Goal: Task Accomplishment & Management: Use online tool/utility

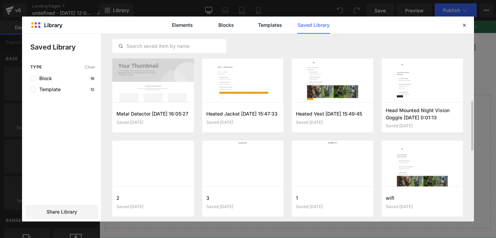
scroll to position [255, 0]
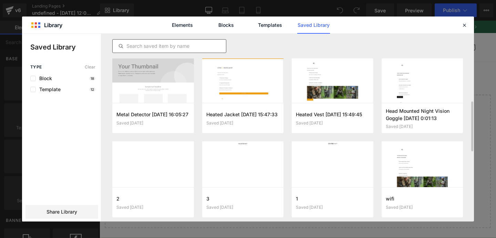
click at [175, 43] on input "text" at bounding box center [169, 46] width 113 height 8
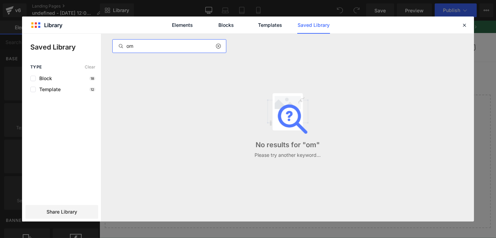
type input "o"
type input "home"
click at [170, 48] on input "home" at bounding box center [169, 46] width 113 height 8
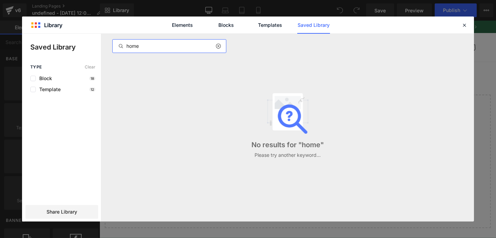
click at [170, 48] on input "home" at bounding box center [169, 46] width 113 height 8
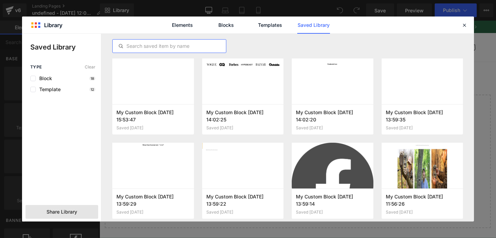
click at [73, 206] on div "Share Library" at bounding box center [61, 212] width 73 height 14
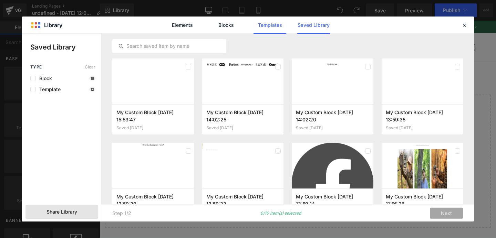
scroll to position [0, 0]
click at [269, 31] on link "Templates" at bounding box center [270, 25] width 33 height 17
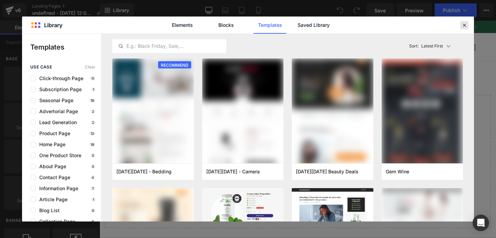
click at [465, 24] on icon at bounding box center [464, 25] width 6 height 6
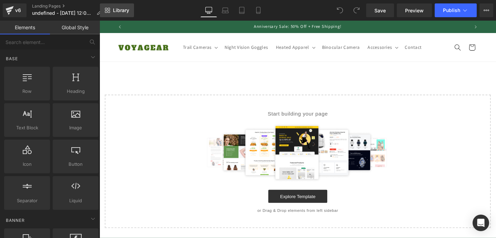
click at [121, 14] on link "Library" at bounding box center [117, 10] width 34 height 14
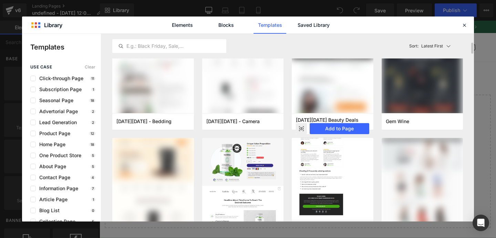
scroll to position [58, 0]
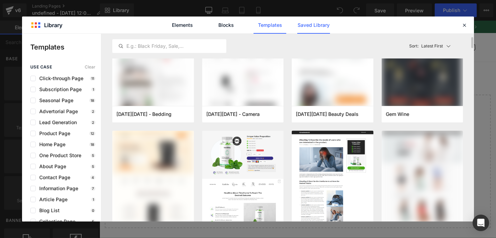
click at [322, 28] on link "Saved Library" at bounding box center [313, 25] width 33 height 17
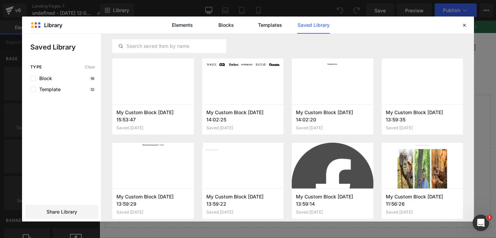
scroll to position [0, 0]
click at [467, 24] on icon at bounding box center [464, 25] width 6 height 6
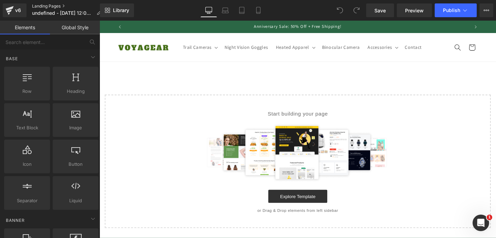
click at [42, 5] on link "Landing Pages" at bounding box center [69, 6] width 75 height 6
click at [125, 11] on span "Library" at bounding box center [121, 10] width 16 height 6
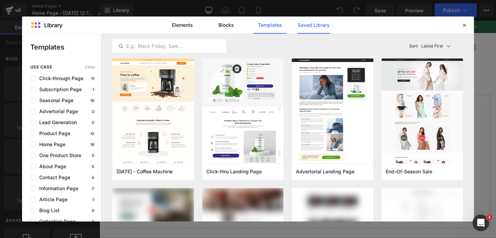
click at [308, 24] on link "Saved Library" at bounding box center [313, 25] width 33 height 17
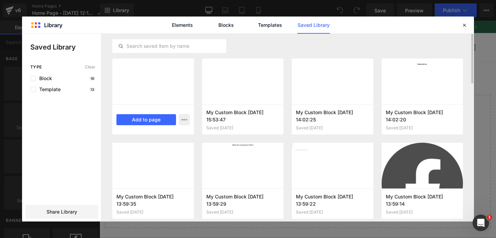
scroll to position [0, 362]
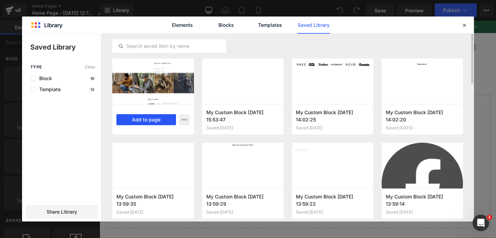
click at [156, 118] on button "Add to page" at bounding box center [146, 119] width 60 height 11
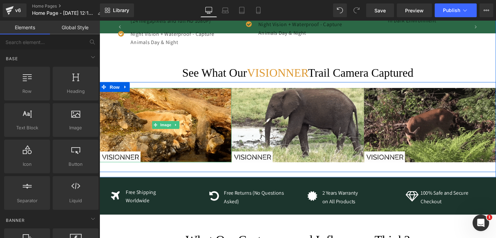
scroll to position [0, 724]
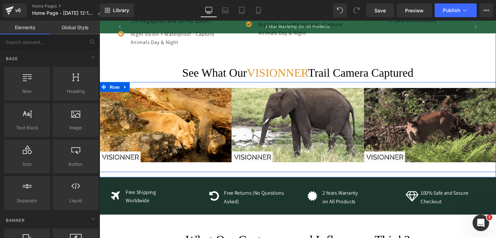
click at [128, 88] on icon at bounding box center [126, 90] width 5 height 5
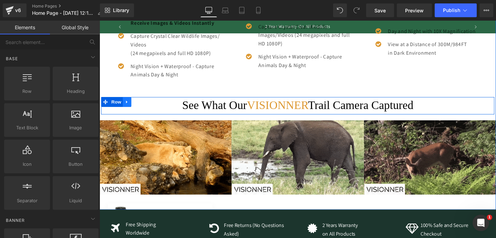
click at [128, 104] on icon at bounding box center [128, 106] width 5 height 5
click at [148, 101] on link at bounding box center [146, 106] width 9 height 10
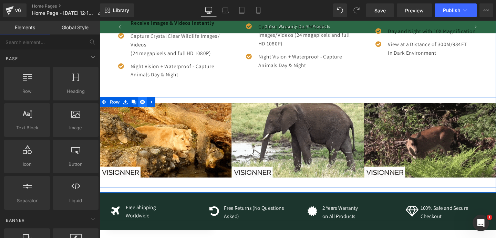
click at [144, 104] on icon at bounding box center [144, 106] width 5 height 5
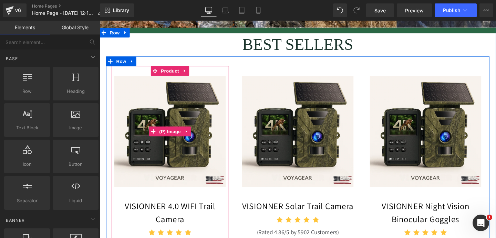
scroll to position [325, 0]
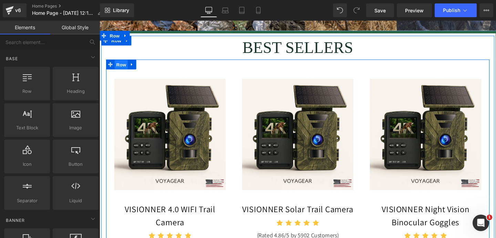
click at [127, 62] on span "Row" at bounding box center [122, 67] width 14 height 10
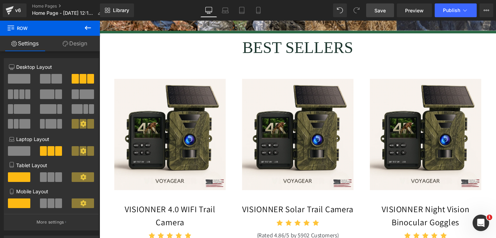
click at [380, 12] on span "Save" at bounding box center [380, 10] width 11 height 7
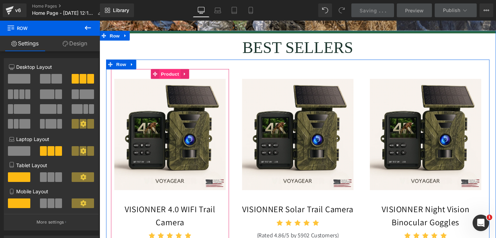
click at [175, 72] on span "Product" at bounding box center [173, 77] width 22 height 10
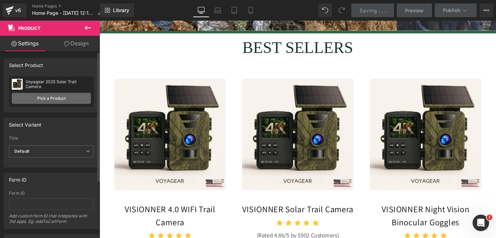
click at [65, 98] on link "Pick a Product" at bounding box center [51, 98] width 79 height 11
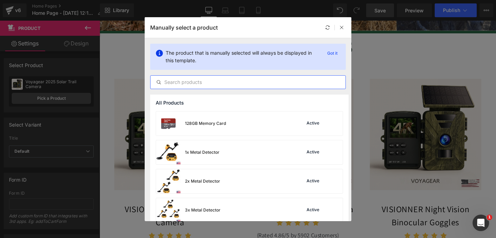
click at [200, 80] on input "text" at bounding box center [248, 82] width 195 height 8
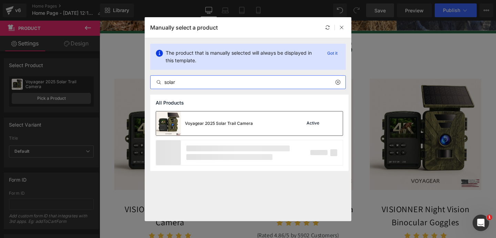
type input "solar"
click at [185, 119] on div "Voyagear 2025 Solar Trail Camera" at bounding box center [204, 124] width 97 height 24
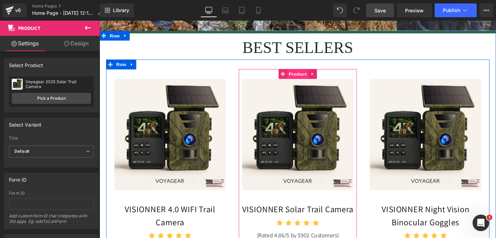
scroll to position [0, 362]
click at [304, 72] on span "Product" at bounding box center [308, 77] width 22 height 10
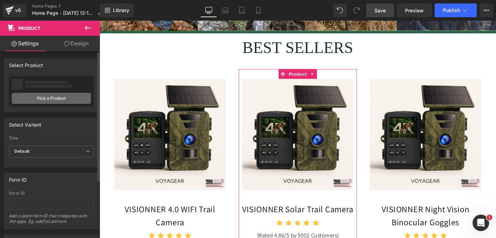
click at [55, 99] on link "Pick a Product" at bounding box center [51, 98] width 79 height 11
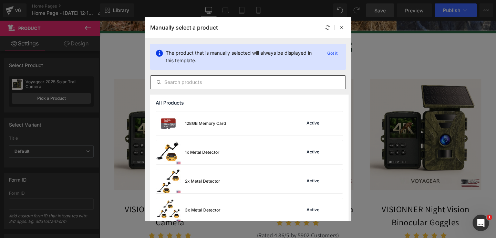
scroll to position [0, 724]
click at [191, 81] on input "text" at bounding box center [248, 82] width 195 height 8
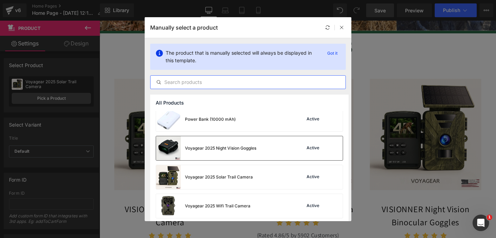
scroll to position [182, 0]
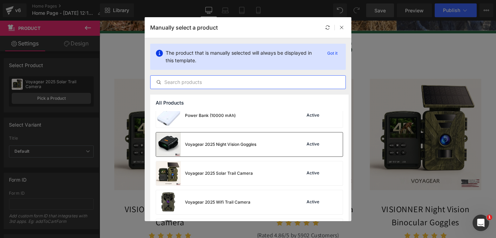
click at [219, 136] on div "Voyagear 2025 Night Vision Goggles" at bounding box center [206, 145] width 100 height 24
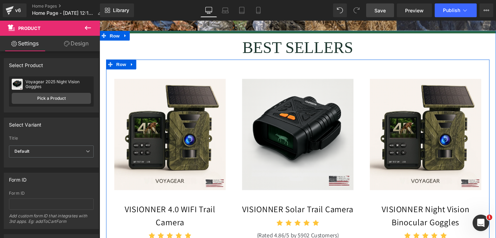
scroll to position [0, 724]
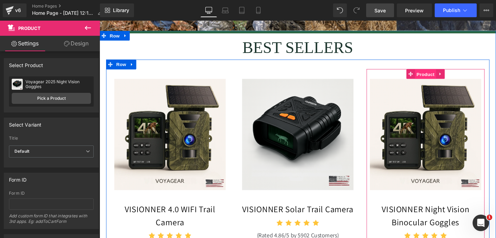
click at [439, 72] on span "Product" at bounding box center [442, 77] width 22 height 10
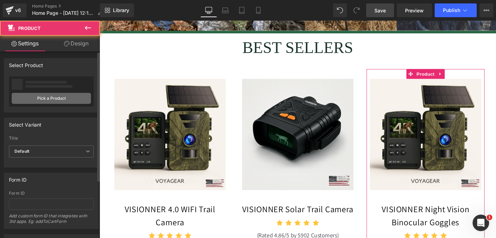
click at [56, 96] on link "Pick a Product" at bounding box center [51, 98] width 79 height 11
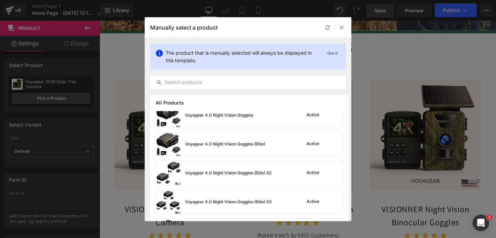
scroll to position [0, 0]
click at [342, 29] on icon at bounding box center [341, 27] width 5 height 5
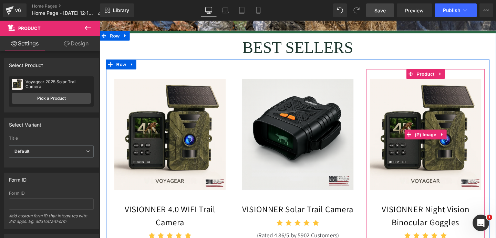
scroll to position [0, 362]
click at [446, 72] on span "Product" at bounding box center [442, 77] width 22 height 10
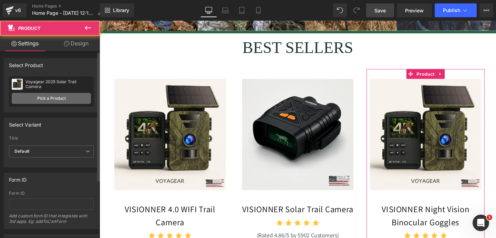
click at [51, 96] on link "Pick a Product" at bounding box center [51, 98] width 79 height 11
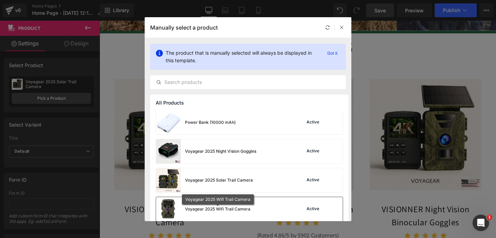
click at [212, 211] on div "Voyagear 2025 Wifi Trail Camera" at bounding box center [217, 209] width 65 height 6
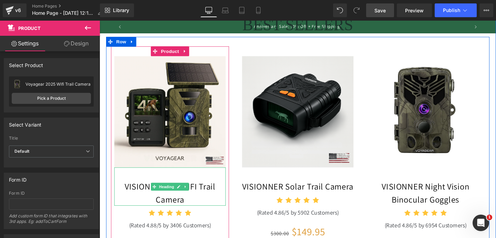
scroll to position [284, 0]
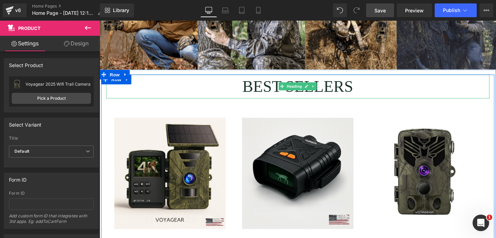
click at [280, 78] on h1 "BEST SELLERS" at bounding box center [307, 90] width 403 height 25
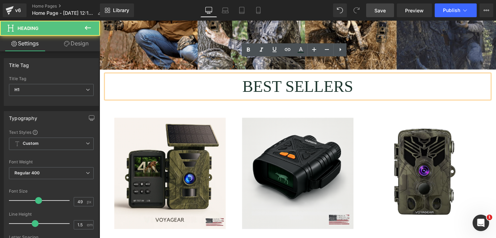
scroll to position [0, 362]
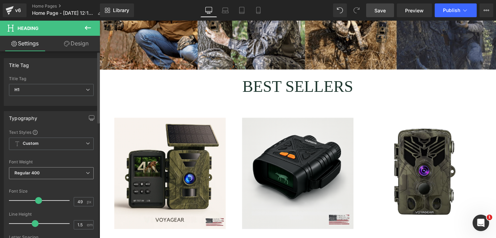
click at [51, 174] on span "Regular 400" at bounding box center [51, 173] width 85 height 12
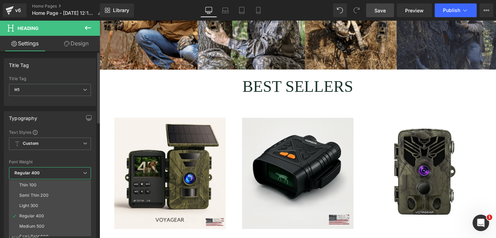
click at [57, 136] on div "Font Default ADLaM Display Alexandria Actor Paytone One Default Default ADLaM D…" at bounding box center [50, 213] width 82 height 166
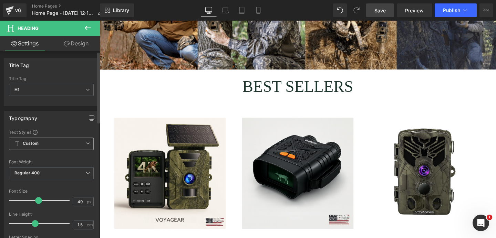
click at [59, 142] on span "Custom Setup Global Style" at bounding box center [51, 144] width 85 height 12
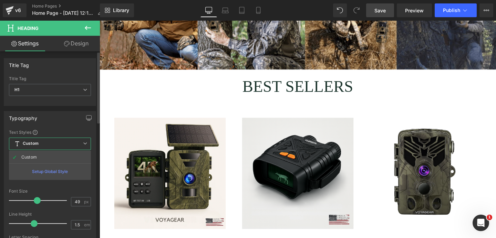
click at [48, 171] on div "Setup Global Style" at bounding box center [50, 172] width 82 height 16
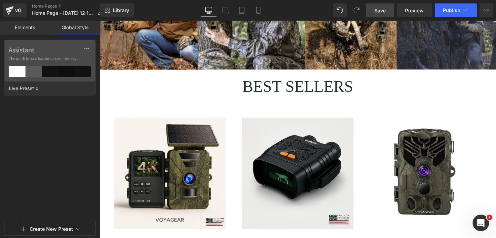
scroll to position [0, 724]
click at [21, 26] on link "Elements" at bounding box center [25, 28] width 50 height 14
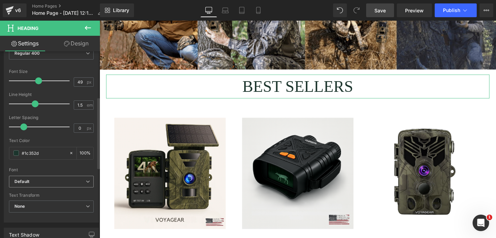
scroll to position [119, 0]
click at [47, 186] on span "Default" at bounding box center [51, 183] width 85 height 12
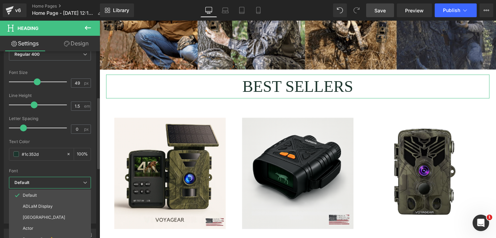
scroll to position [0, 0]
click at [41, 204] on li "ADLaM Display" at bounding box center [50, 206] width 82 height 11
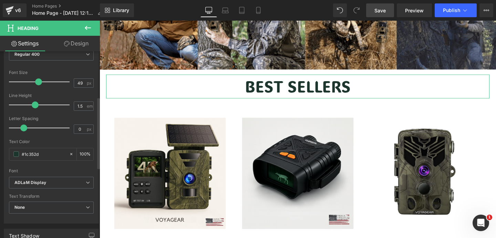
scroll to position [156, 0]
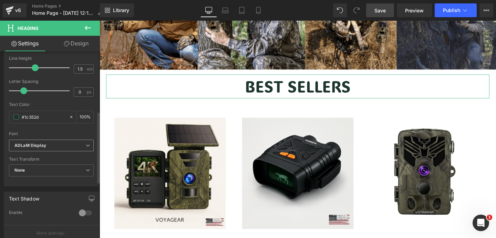
click at [48, 151] on span "ADLaM Display" at bounding box center [51, 146] width 85 height 12
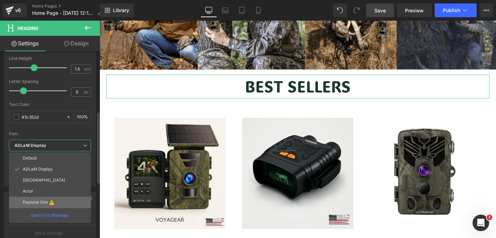
scroll to position [0, 362]
click at [39, 199] on li "Paytone One" at bounding box center [50, 202] width 82 height 11
click at [45, 202] on p "Paytone One" at bounding box center [35, 202] width 25 height 5
click at [48, 191] on li "Actor" at bounding box center [50, 191] width 82 height 11
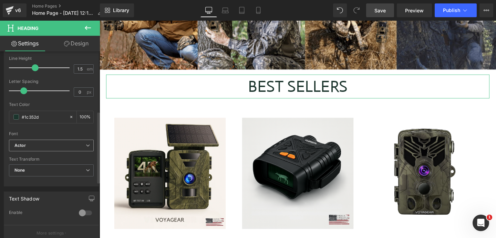
scroll to position [0, 724]
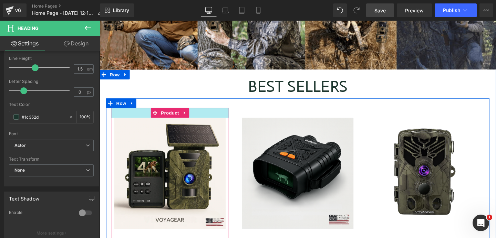
click at [215, 113] on div at bounding box center [174, 118] width 124 height 10
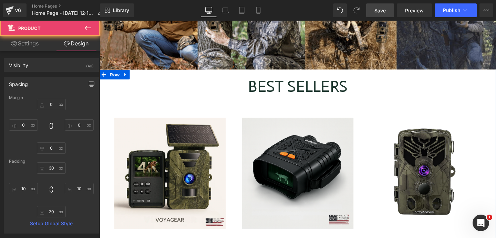
click at [288, 86] on span at bounding box center [291, 90] width 7 height 8
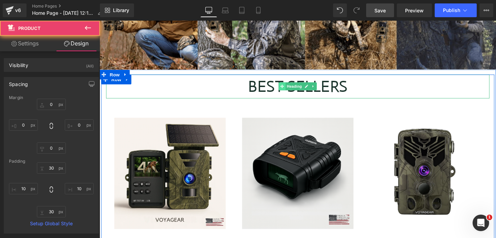
click at [288, 86] on span at bounding box center [291, 90] width 7 height 8
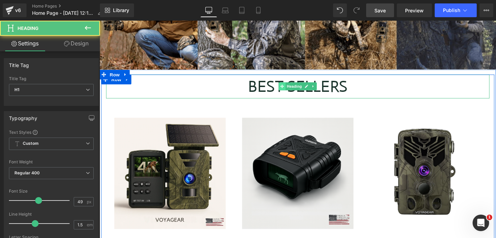
click at [288, 86] on span at bounding box center [291, 90] width 7 height 8
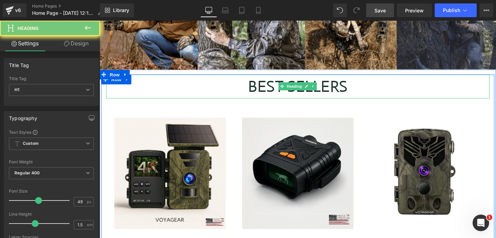
click at [270, 78] on h1 "BEST SELLERS" at bounding box center [307, 90] width 403 height 25
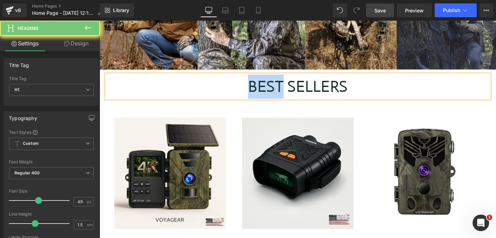
click at [270, 78] on h1 "BEST SELLERS" at bounding box center [307, 90] width 403 height 25
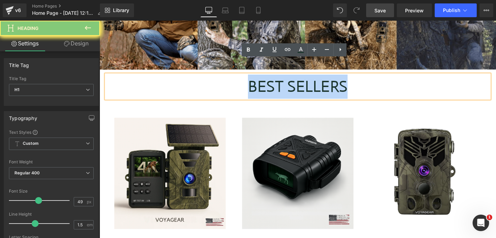
click at [270, 78] on h1 "BEST SELLERS" at bounding box center [307, 90] width 403 height 25
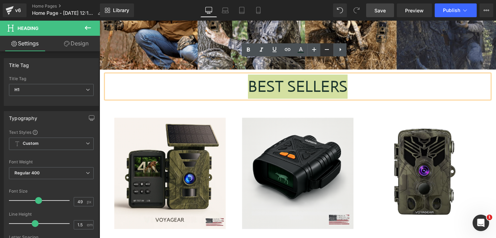
click at [325, 50] on icon at bounding box center [327, 49] width 8 height 8
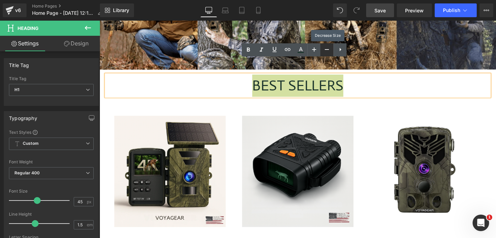
click at [325, 50] on icon at bounding box center [327, 49] width 8 height 8
type input "43"
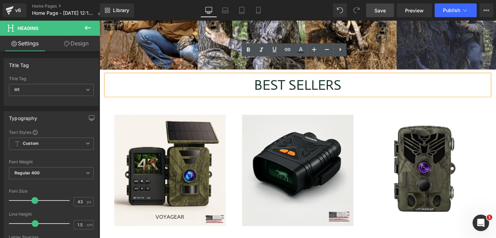
click at [258, 78] on h1 "BEST SELLERS" at bounding box center [307, 89] width 403 height 22
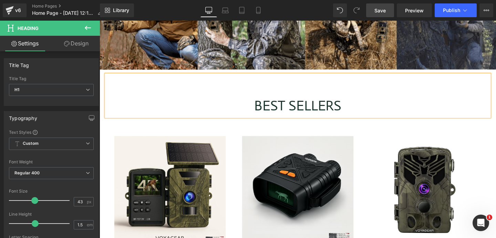
click at [211, 94] on h1 "BEST SELLERS" at bounding box center [307, 100] width 403 height 44
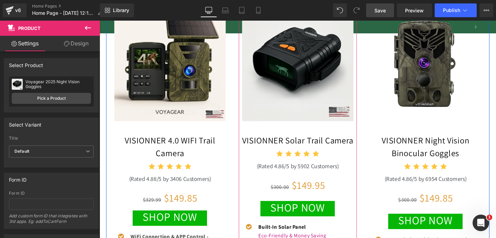
scroll to position [394, 0]
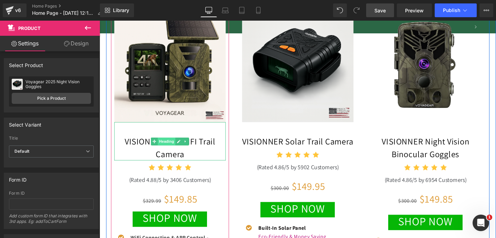
click at [161, 144] on span "Heading" at bounding box center [170, 148] width 19 height 8
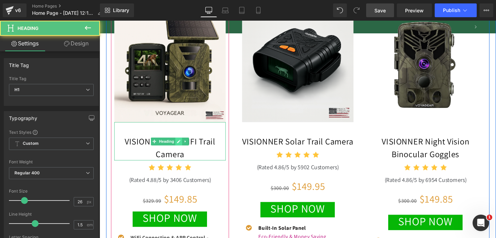
click at [181, 146] on icon at bounding box center [182, 147] width 3 height 3
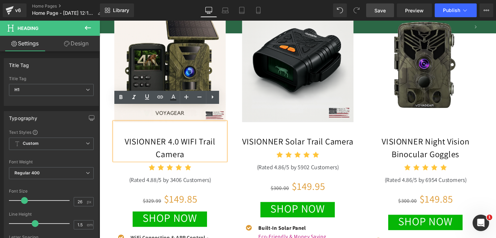
scroll to position [0, 724]
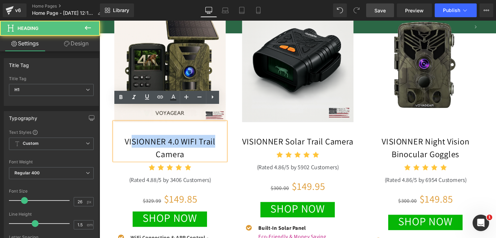
drag, startPoint x: 228, startPoint y: 131, endPoint x: 127, endPoint y: 132, distance: 101.0
click at [126, 141] on h1 "VISIONNER 4.0 WIFI Trail Camera" at bounding box center [173, 154] width 117 height 27
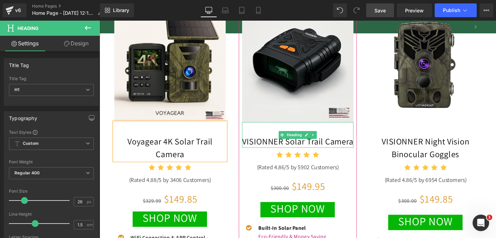
click at [281, 142] on font "VISIONNER Solar Trail Camera" at bounding box center [307, 148] width 117 height 12
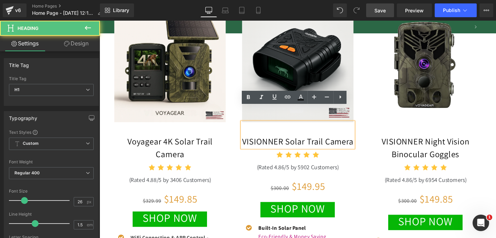
scroll to position [0, 0]
click at [317, 142] on font "VISIONNER Solar Trail Camera" at bounding box center [307, 148] width 117 height 12
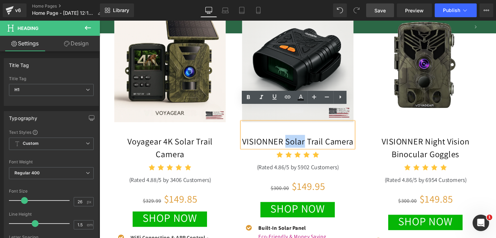
click at [317, 142] on font "VISIONNER Solar Trail Camera" at bounding box center [307, 148] width 117 height 12
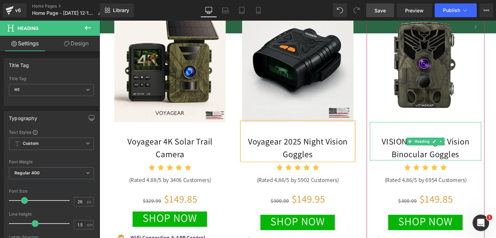
click at [409, 142] on font "VISIONNER Night Vision Binocular Goggles" at bounding box center [442, 154] width 92 height 25
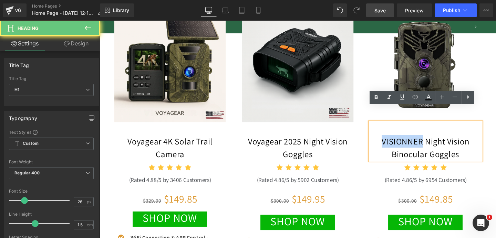
click at [409, 142] on font "VISIONNER Night Vision Binocular Goggles" at bounding box center [442, 154] width 92 height 25
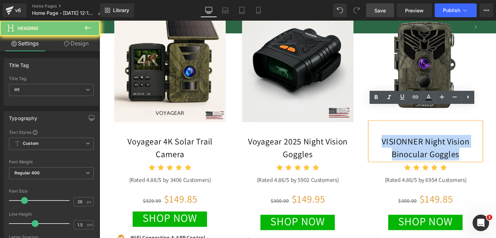
click at [409, 142] on font "VISIONNER Night Vision Binocular Goggles" at bounding box center [442, 154] width 92 height 25
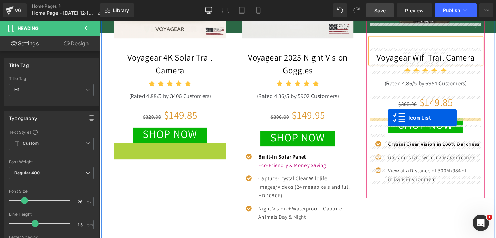
drag, startPoint x: 168, startPoint y: 137, endPoint x: 403, endPoint y: 123, distance: 235.1
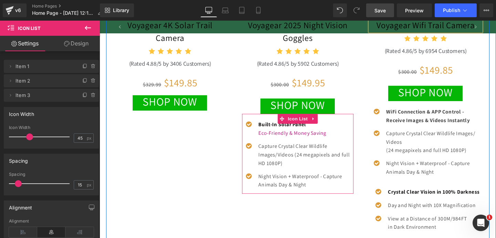
scroll to position [0, 724]
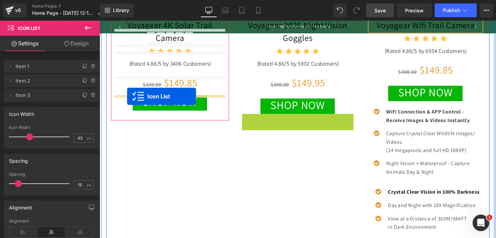
drag, startPoint x: 307, startPoint y: 110, endPoint x: 129, endPoint y: 101, distance: 178.4
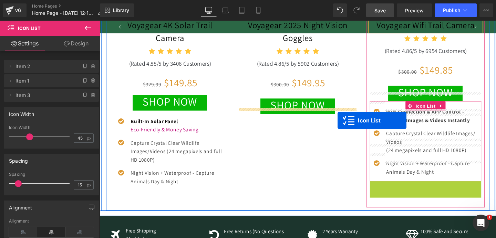
scroll to position [0, 0]
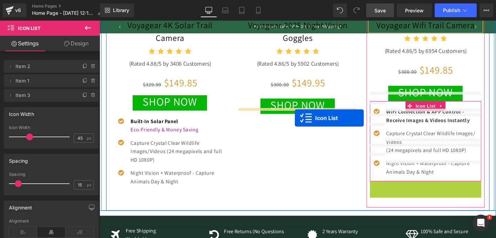
drag, startPoint x: 436, startPoint y: 178, endPoint x: 305, endPoint y: 123, distance: 142.2
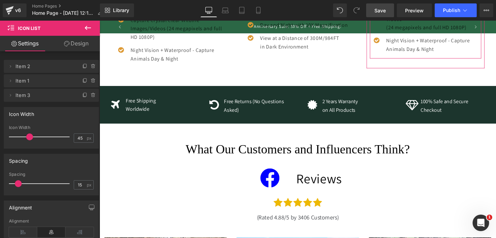
scroll to position [780, 0]
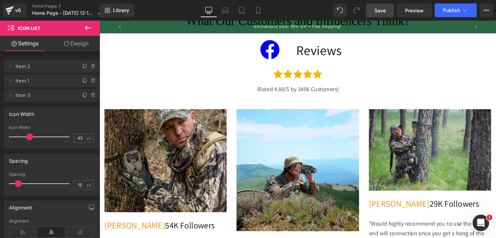
click at [386, 15] on link "Save" at bounding box center [380, 10] width 28 height 14
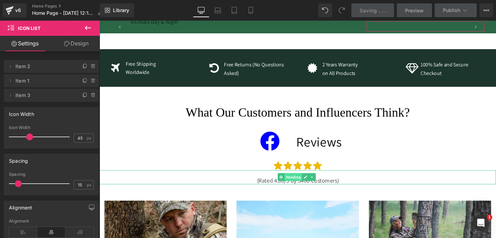
scroll to position [0, 724]
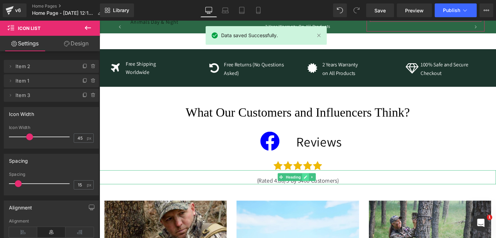
click at [317, 183] on icon at bounding box center [316, 185] width 4 height 4
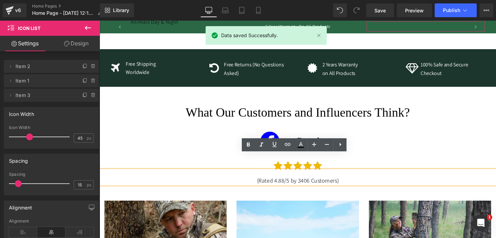
click at [287, 185] on h1 "(Rated 4.88/5 by 3406 Customers)" at bounding box center [308, 189] width 417 height 8
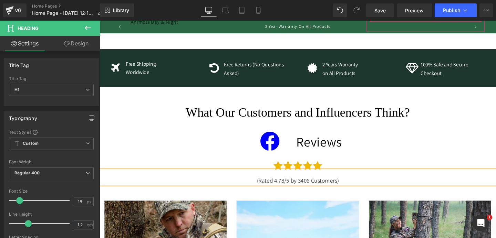
click at [291, 185] on h1 "(Rated 4.78/5 by 3406 Customers)" at bounding box center [308, 189] width 417 height 8
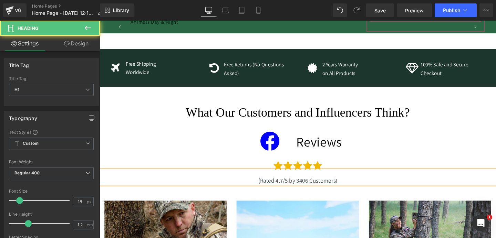
scroll to position [0, 0]
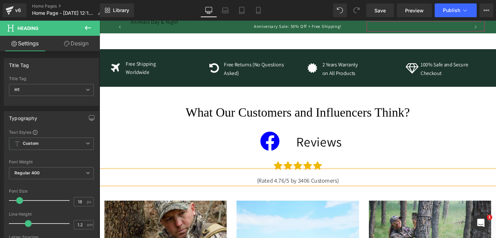
click at [319, 185] on h1 "(Rated 4.76/5 by 3406 Customers)" at bounding box center [308, 189] width 417 height 8
click at [193, 185] on h1 "(Rated 4.76/5 by 2245 Customers)" at bounding box center [308, 189] width 417 height 8
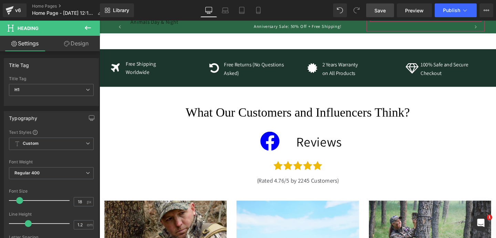
drag, startPoint x: 382, startPoint y: 11, endPoint x: 208, endPoint y: 154, distance: 224.9
click at [382, 11] on span "Save" at bounding box center [380, 10] width 11 height 7
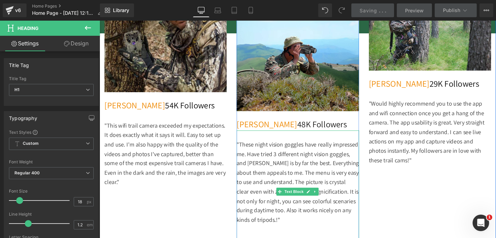
scroll to position [915, 0]
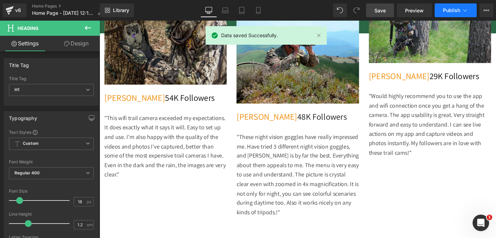
click at [451, 12] on span "Publish" at bounding box center [451, 11] width 17 height 6
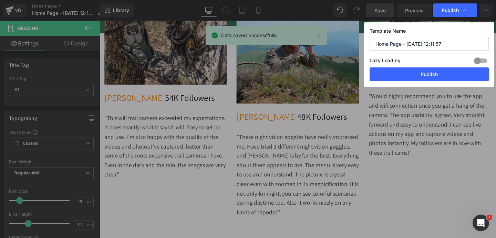
scroll to position [0, 0]
click at [421, 43] on input "Home Page - Sep 23, 12:11:57" at bounding box center [429, 44] width 119 height 14
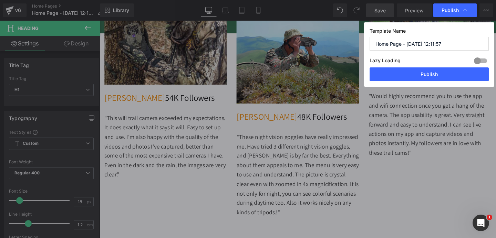
type input "P"
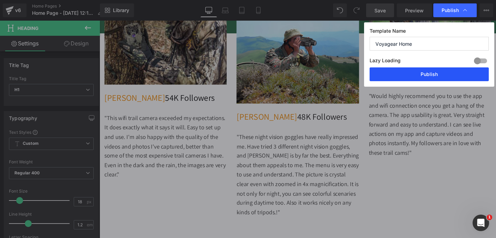
type input "Voyagear Home"
click at [399, 73] on button "Publish" at bounding box center [429, 75] width 119 height 14
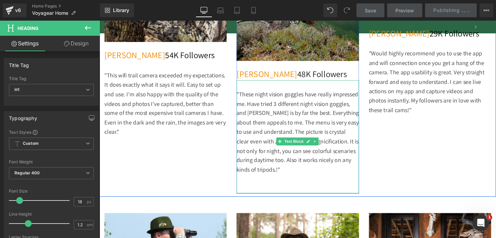
scroll to position [0, 0]
click at [317, 105] on p ""These night vision goggles have really impressed me. Have tried 3 different ni…" at bounding box center [308, 137] width 129 height 89
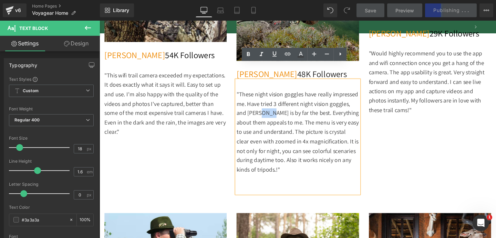
drag, startPoint x: 324, startPoint y: 102, endPoint x: 312, endPoint y: 103, distance: 11.7
click at [312, 103] on p ""These night vision goggles have really impressed me. Have tried 3 different ni…" at bounding box center [308, 137] width 129 height 89
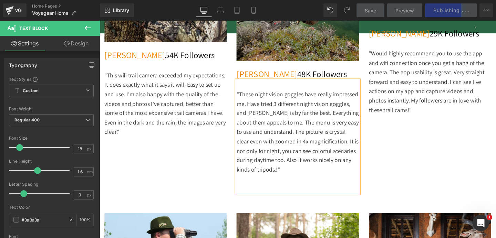
scroll to position [0, 362]
click at [407, 154] on div "Image James R. 54K Followers Heading "This wifi trail camera exceeded my expect…" at bounding box center [308, 65] width 417 height 282
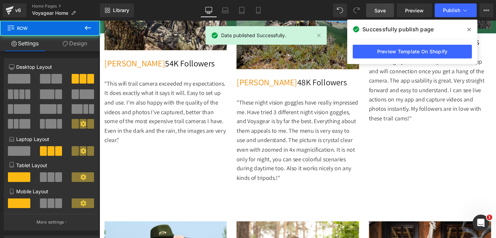
scroll to position [952, 0]
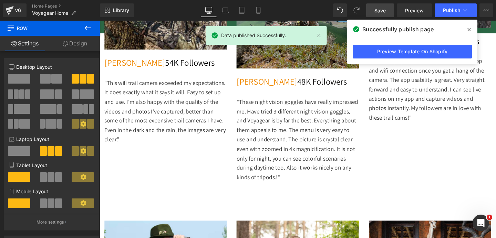
click at [470, 28] on icon at bounding box center [469, 30] width 3 height 6
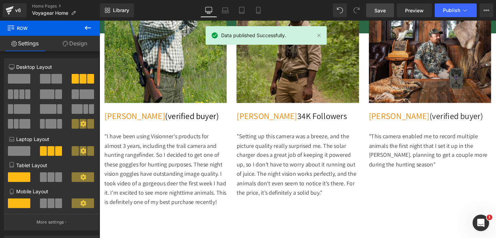
scroll to position [1204, 0]
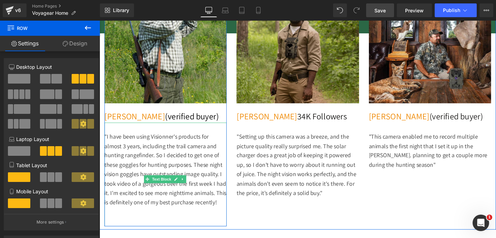
click at [181, 145] on p ""I have been using Visionner's products for almost 3 years, including the trail…" at bounding box center [169, 177] width 129 height 79
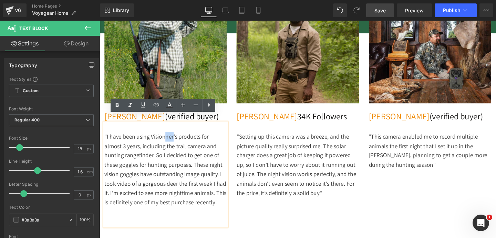
drag, startPoint x: 183, startPoint y: 136, endPoint x: 173, endPoint y: 136, distance: 10.0
click at [173, 138] on p ""I have been using Visionner's products for almost 3 years, including the trail…" at bounding box center [169, 177] width 129 height 79
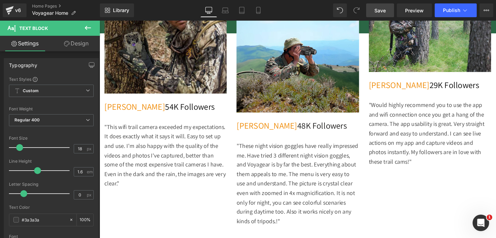
scroll to position [0, 0]
click at [378, 12] on span "Save" at bounding box center [380, 10] width 11 height 7
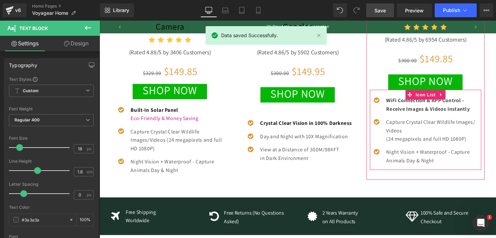
scroll to position [499, 0]
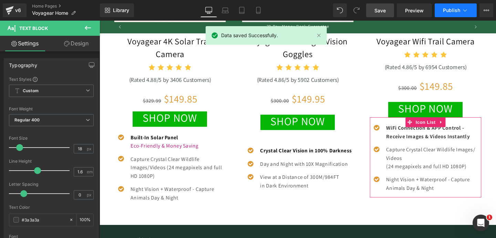
click at [448, 11] on span "Publish" at bounding box center [451, 11] width 17 height 6
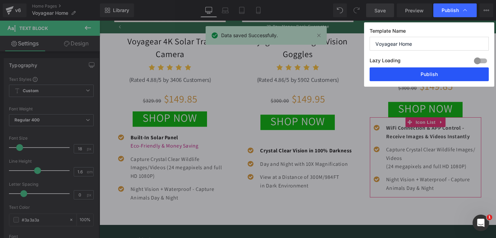
click at [400, 71] on button "Publish" at bounding box center [429, 75] width 119 height 14
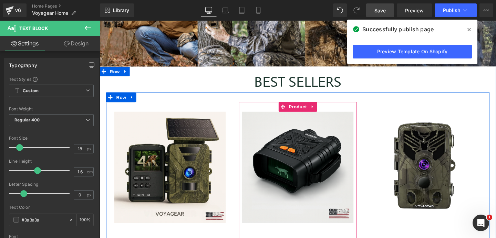
scroll to position [0, 0]
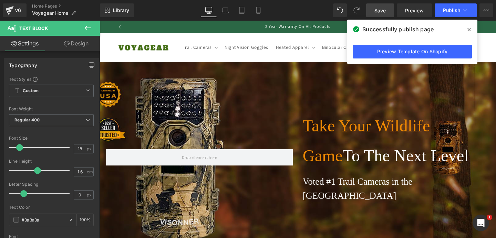
click at [470, 29] on icon at bounding box center [469, 30] width 3 height 6
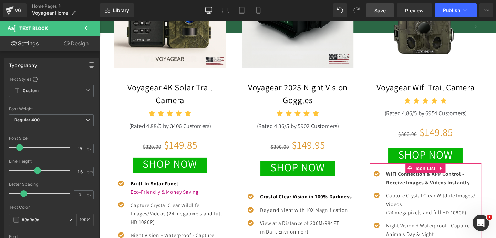
scroll to position [0, 362]
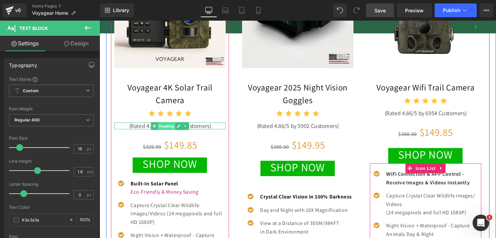
click at [177, 127] on span "Heading" at bounding box center [170, 131] width 19 height 8
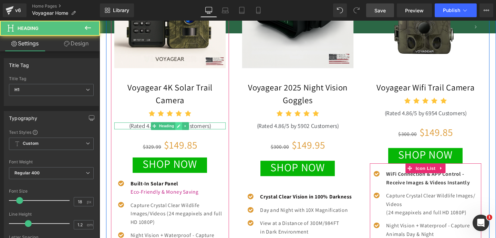
scroll to position [0, 724]
click at [181, 130] on icon at bounding box center [183, 132] width 4 height 4
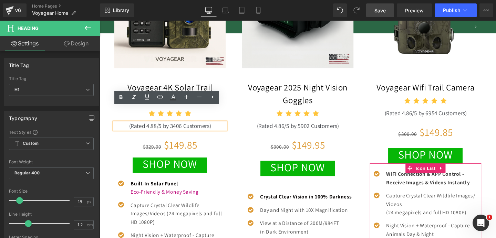
click at [155, 128] on h1 "(Rated 4.88/5 by 3406 Customers)" at bounding box center [173, 132] width 117 height 8
click at [184, 128] on h1 "(Rated 4.88/5 by 3406 Customers)" at bounding box center [173, 132] width 117 height 8
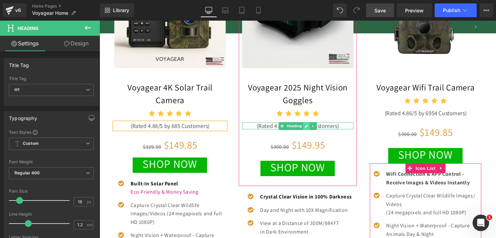
click at [316, 130] on icon at bounding box center [317, 131] width 3 height 3
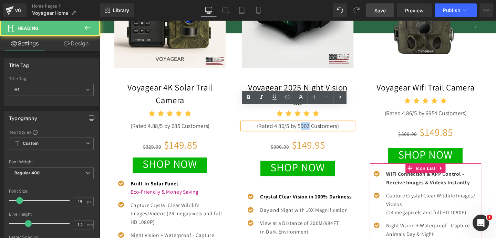
drag, startPoint x: 319, startPoint y: 116, endPoint x: 309, endPoint y: 116, distance: 10.3
click at [309, 128] on h1 "(Rated 4.86/5 by 5902 Customers)" at bounding box center [307, 132] width 117 height 8
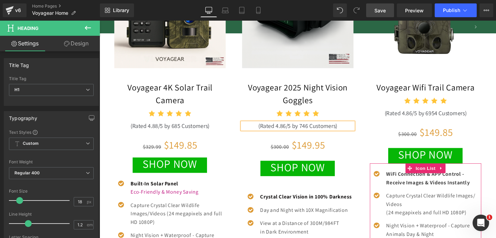
scroll to position [0, 362]
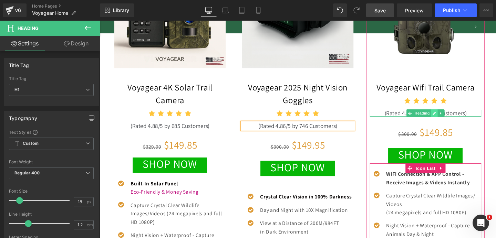
click at [450, 116] on icon at bounding box center [451, 117] width 3 height 3
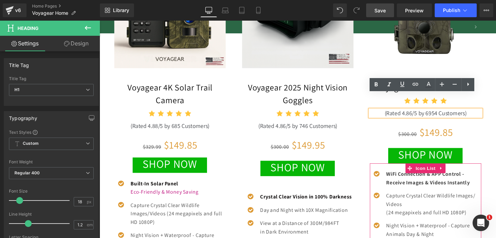
click at [454, 114] on h1 "(Rated 4.86/5 by 6954 Customers)" at bounding box center [442, 118] width 117 height 8
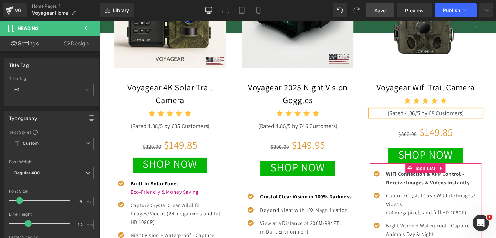
scroll to position [0, 724]
click at [374, 127] on div "Sale Off (P) Image Voyagear 2025 Night Vision Goggles Heading Icon Icon Icon Ic…" at bounding box center [308, 97] width 134 height 309
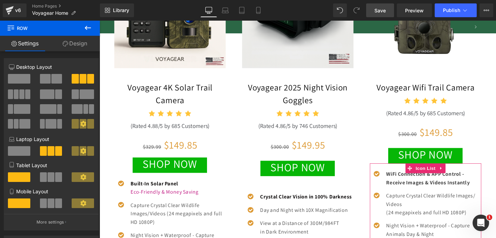
click at [377, 10] on span "Save" at bounding box center [380, 10] width 11 height 7
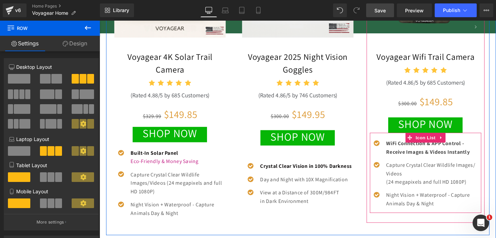
click at [413, 146] on b "WiFi Connection & APP Control - Receive Images & Videos Instantly" at bounding box center [445, 154] width 88 height 16
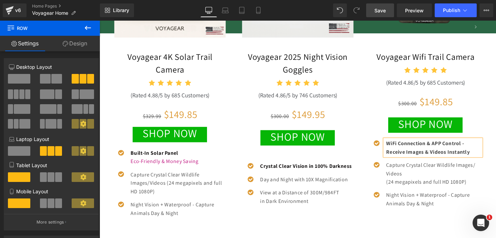
click at [413, 146] on b "WiFi Connection & APP Control - Receive Images & Videos Instantly" at bounding box center [445, 154] width 88 height 16
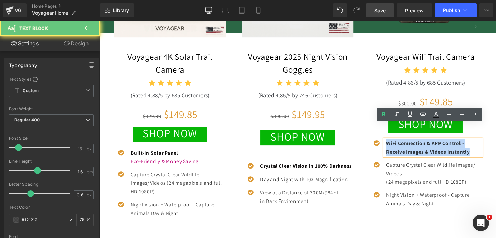
click at [413, 146] on b "WiFi Connection & APP Control - Receive Images & Videos Instantly" at bounding box center [445, 154] width 88 height 16
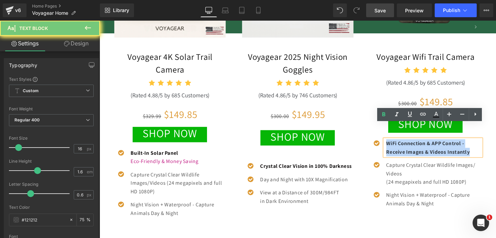
scroll to position [0, 0]
copy b "WiFi Connection & APP Control - Receive Images & Videos Instantly"
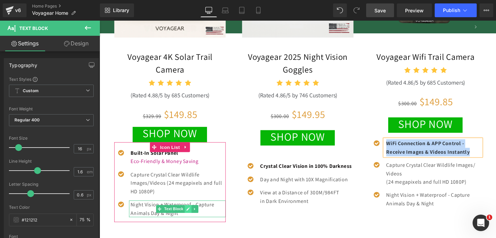
click at [191, 217] on icon at bounding box center [192, 218] width 3 height 3
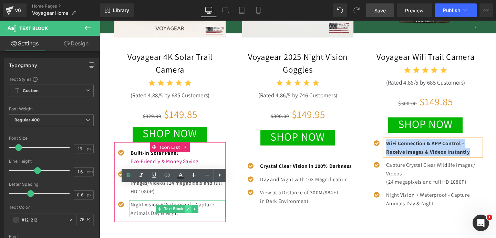
click at [190, 210] on p "Night Vision + Waterproof - Capture Animals Day & Night" at bounding box center [182, 219] width 100 height 18
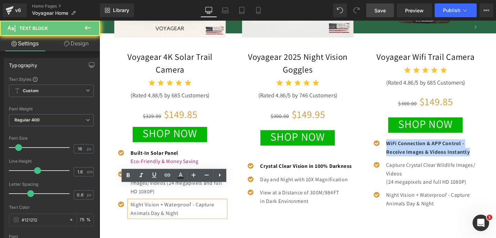
click at [190, 210] on p "Night Vision + Waterproof - Capture Animals Day & Night" at bounding box center [182, 219] width 100 height 18
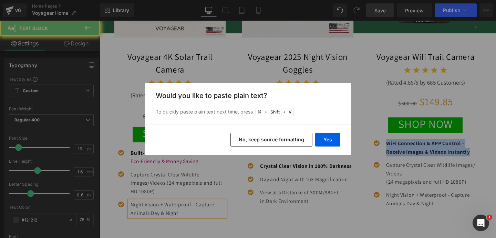
scroll to position [0, 362]
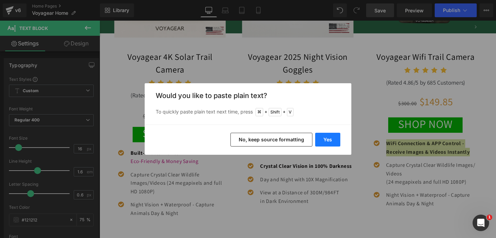
click at [319, 140] on button "Yes" at bounding box center [327, 140] width 25 height 14
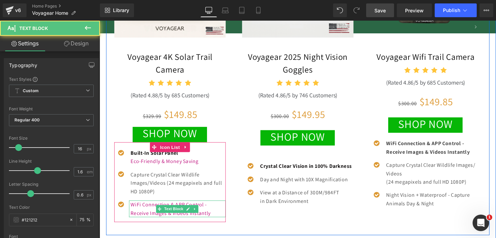
click at [135, 210] on p "WiFi Connection & APP Control - Receive Images & Videos Instantly" at bounding box center [182, 219] width 100 height 18
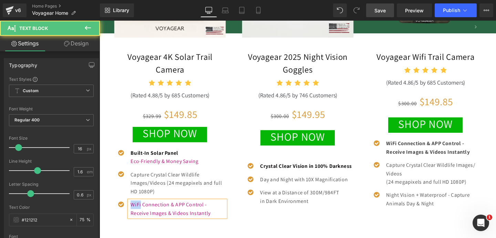
click at [135, 210] on p "WiFi Connection & APP Control - Receive Images & Videos Instantly" at bounding box center [182, 219] width 100 height 18
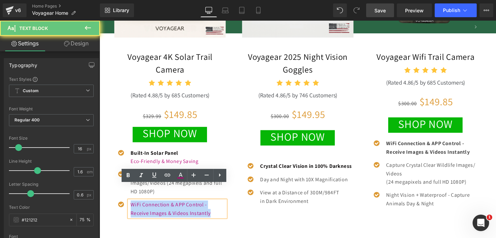
click at [135, 210] on p "WiFi Connection & APP Control - Receive Images & Videos Instantly" at bounding box center [182, 219] width 100 height 18
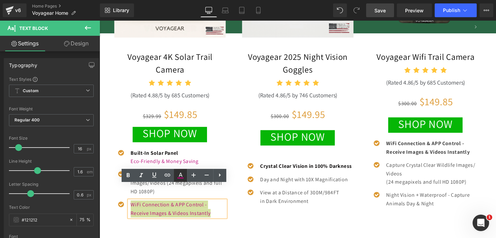
scroll to position [0, 724]
click at [179, 175] on icon at bounding box center [180, 176] width 8 height 8
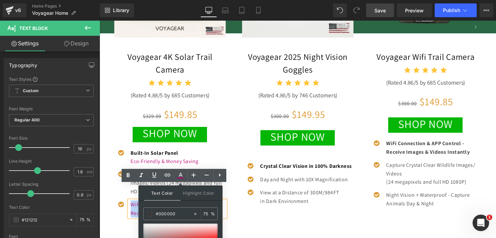
click at [135, 211] on font "WiFi Connection & APP Control - Receive Images & Videos Instantly" at bounding box center [174, 219] width 84 height 16
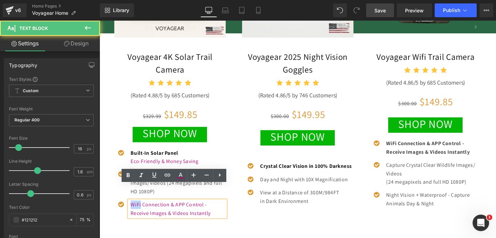
click at [135, 211] on font "WiFi Connection & APP Control - Receive Images & Videos Instantly" at bounding box center [174, 219] width 84 height 16
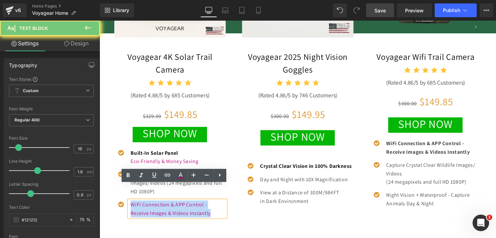
click at [135, 211] on font "WiFi Connection & APP Control - Receive Images & Videos Instantly" at bounding box center [174, 219] width 84 height 16
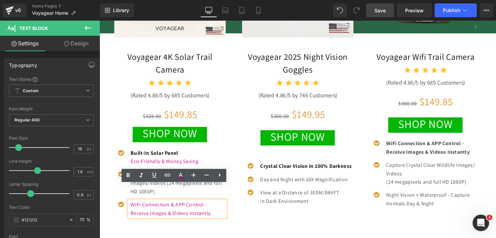
click at [156, 211] on font "WiFi Connection & APP Control - Receive Images & Videos Instantly" at bounding box center [174, 219] width 84 height 16
click at [169, 179] on span "Capture Crystal Clear Wildlife Images/Videos (24 megapixels and full HD 1080P)" at bounding box center [180, 191] width 96 height 25
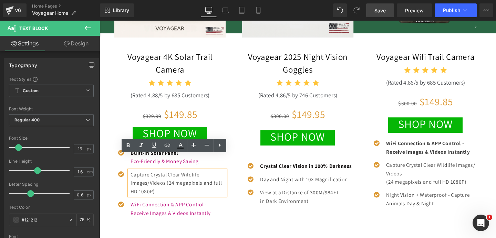
scroll to position [0, 0]
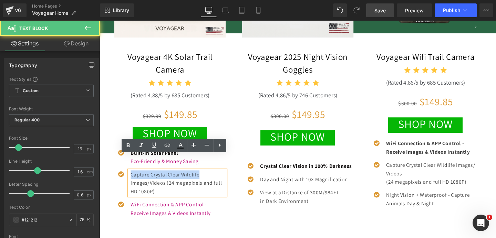
drag, startPoint x: 213, startPoint y: 167, endPoint x: 102, endPoint y: 167, distance: 110.6
click at [102, 167] on div "BEST SELLERS Heading Sale Off (P) Image Voyagear 4K Solar Trail Camera Heading …" at bounding box center [308, 63] width 414 height 368
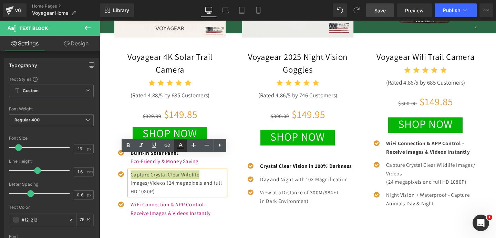
click at [179, 147] on icon at bounding box center [181, 145] width 4 height 4
type input "75"
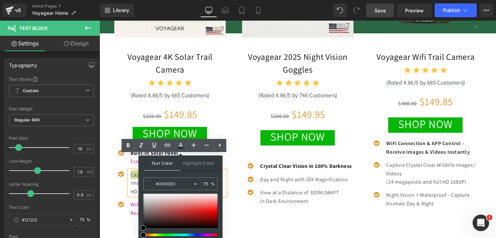
scroll to position [0, 362]
type input "#270101"
click at [213, 227] on div at bounding box center [180, 211] width 74 height 34
click at [242, 231] on div "BEST SELLERS Heading Sale Off (P) Image Voyagear 4K Solar Trail Camera Heading …" at bounding box center [308, 63] width 417 height 379
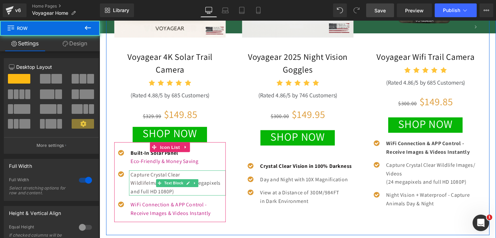
click at [167, 179] on span "Capture Crystal Clear Wildlife" at bounding box center [158, 187] width 52 height 16
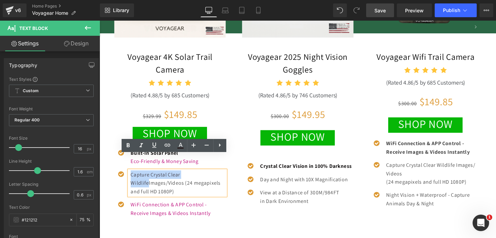
drag, startPoint x: 213, startPoint y: 167, endPoint x: 113, endPoint y: 166, distance: 99.6
click at [113, 166] on div "Sale Off (P) Image Voyagear 4K Solar Trail Camera Heading Icon Icon" at bounding box center [174, 77] width 124 height 332
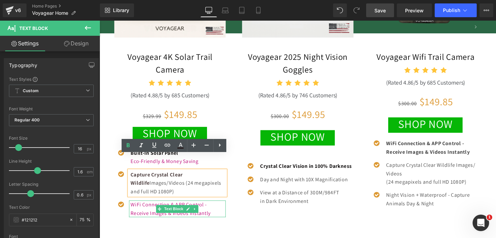
click at [165, 215] on span at bounding box center [162, 219] width 7 height 8
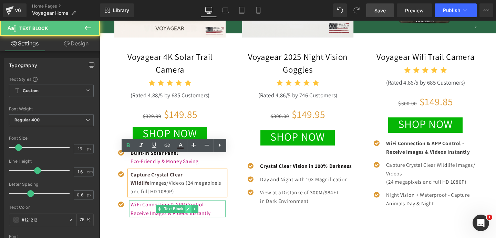
click at [191, 217] on icon at bounding box center [193, 219] width 4 height 4
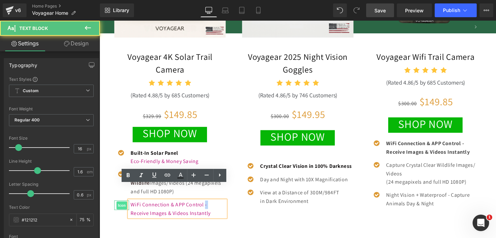
drag, startPoint x: 215, startPoint y: 199, endPoint x: 118, endPoint y: 198, distance: 97.5
click at [117, 210] on li "Icon WiFi Connection & APP Control - Receive Images & Videos Instantly Text Blo…" at bounding box center [173, 219] width 117 height 18
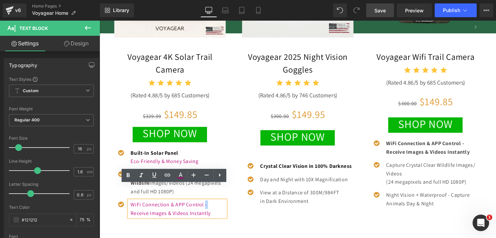
scroll to position [0, 0]
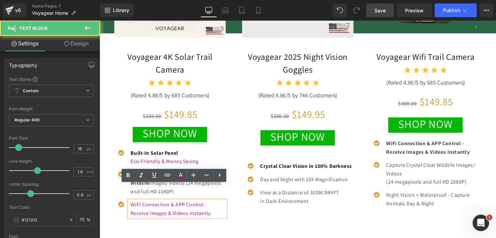
click at [140, 211] on font "WiFi Connection & APP Control - Receive Images & Videos Instantly" at bounding box center [174, 219] width 84 height 16
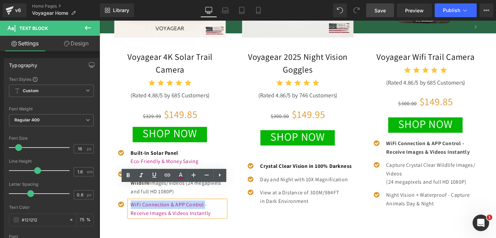
drag, startPoint x: 216, startPoint y: 198, endPoint x: 131, endPoint y: 197, distance: 85.1
click at [132, 211] on font "WiFi Connection & APP Control - Receive Images & Videos Instantly" at bounding box center [174, 219] width 84 height 16
click at [211, 211] on span "WiFi Connection & APP Control" at bounding box center [171, 214] width 79 height 7
drag, startPoint x: 220, startPoint y: 200, endPoint x: 135, endPoint y: 197, distance: 84.8
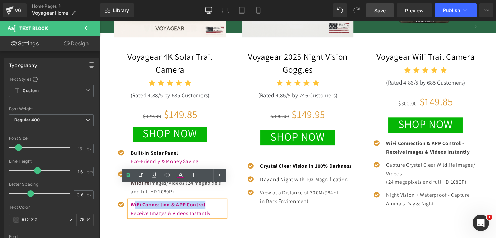
click at [135, 211] on span "WiFi Connection & APP Control" at bounding box center [171, 214] width 79 height 7
click at [134, 211] on span "WiFi Connection & APP Control" at bounding box center [171, 214] width 79 height 7
drag, startPoint x: 132, startPoint y: 198, endPoint x: 220, endPoint y: 200, distance: 88.2
click at [211, 211] on span "WiFi Connection & APP Control" at bounding box center [171, 214] width 79 height 7
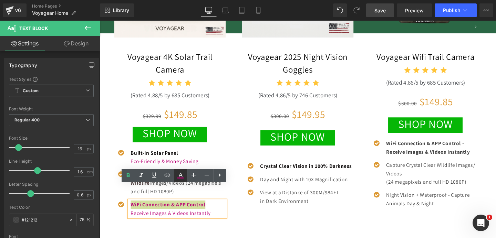
click at [184, 177] on icon at bounding box center [180, 176] width 8 height 8
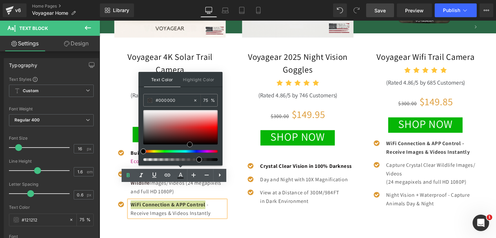
drag, startPoint x: 191, startPoint y: 142, endPoint x: 191, endPoint y: 146, distance: 4.1
click at [190, 145] on div at bounding box center [180, 127] width 74 height 34
click at [237, 216] on div "Sale Off (P) Image Voyagear 4K Solar Trail Camera Heading Icon Icon" at bounding box center [173, 77] width 134 height 332
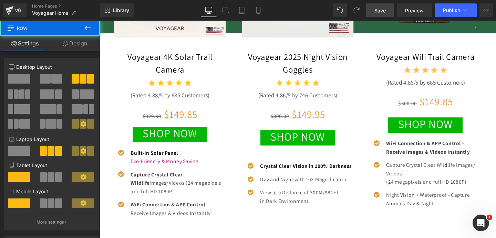
scroll to position [0, 0]
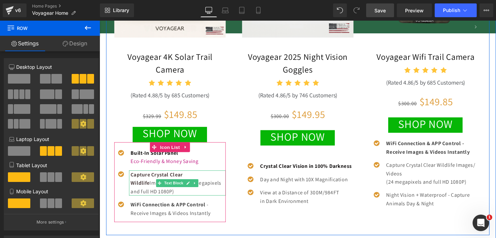
click at [180, 179] on span "Capture Crystal Clear Wildlife" at bounding box center [159, 187] width 55 height 16
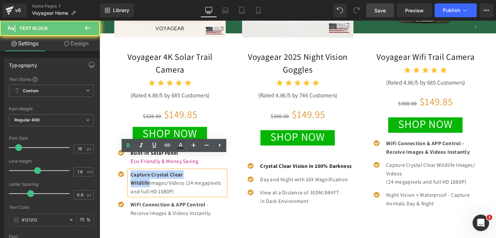
drag, startPoint x: 222, startPoint y: 167, endPoint x: 119, endPoint y: 166, distance: 102.7
click at [118, 178] on li "Icon Capture Crystal Clear Wildlife Images/Videos (24 megapixels and full HD 10…" at bounding box center [173, 191] width 117 height 27
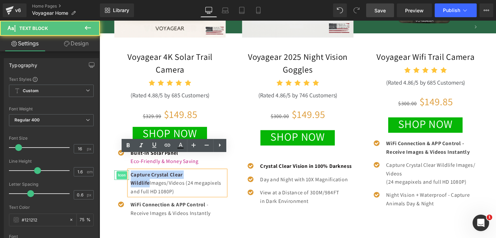
scroll to position [0, 362]
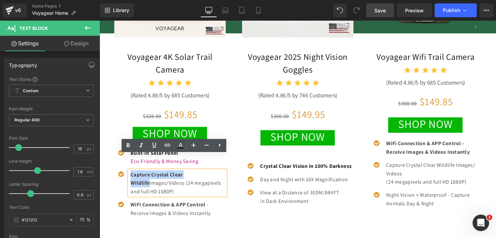
drag, startPoint x: 218, startPoint y: 166, endPoint x: 129, endPoint y: 163, distance: 89.6
click at [131, 178] on div "Capture Crystal Clear Wildlife Images/Videos (24 megapixels and full HD 1080P)" at bounding box center [182, 191] width 102 height 27
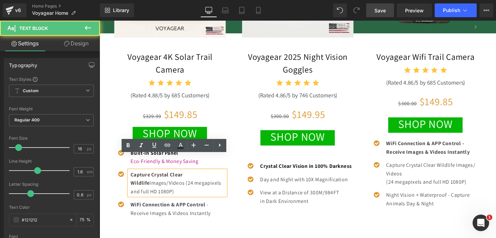
click at [187, 179] on span "Capture Crystal Clear Wildlife" at bounding box center [159, 187] width 55 height 16
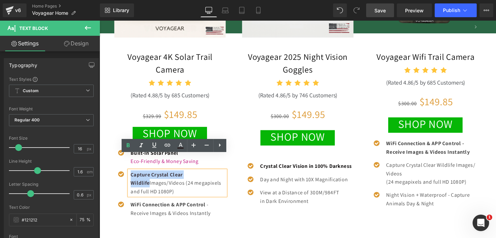
drag, startPoint x: 217, startPoint y: 166, endPoint x: 132, endPoint y: 166, distance: 85.8
click at [132, 178] on p "Capture Crystal Clear Wildlife Images/Videos (24 megapixels and full HD 1080P)" at bounding box center [182, 191] width 100 height 27
click at [183, 150] on link at bounding box center [180, 145] width 13 height 13
type input "#140000"
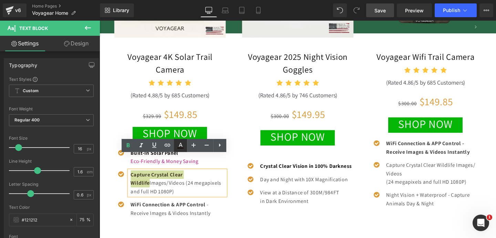
type input "75"
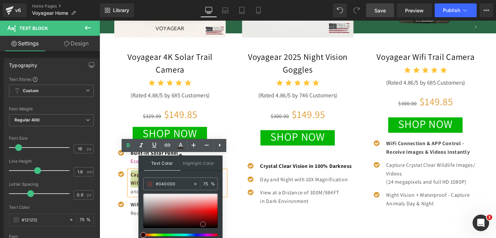
type input "#000000"
drag, startPoint x: 203, startPoint y: 225, endPoint x: 203, endPoint y: 229, distance: 4.1
click at [203, 228] on div at bounding box center [180, 211] width 74 height 34
click at [253, 227] on div "Sale Off (P) Image Voyagear 4K Solar Trail Camera Heading Icon Icon" at bounding box center [307, 74] width 403 height 346
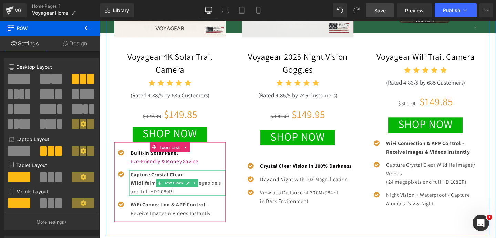
scroll to position [0, 0]
click at [198, 178] on div at bounding box center [182, 179] width 102 height 2
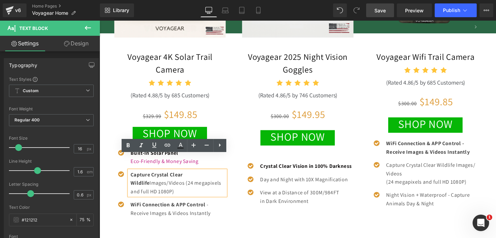
scroll to position [0, 724]
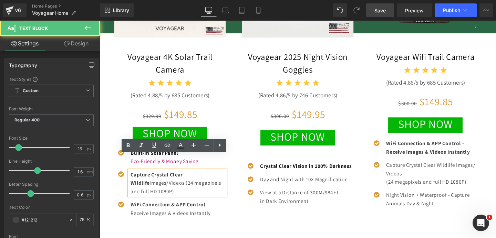
drag, startPoint x: 175, startPoint y: 176, endPoint x: 186, endPoint y: 181, distance: 11.9
click at [186, 181] on p "Capture Crystal Clear Wildlife Images/Videos (24 megapixels and full HD 1080P)" at bounding box center [182, 191] width 100 height 27
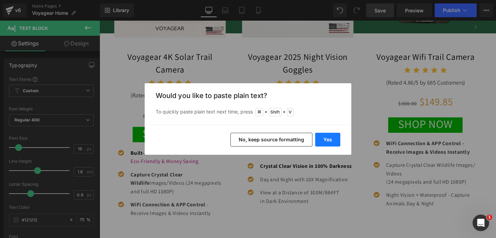
click at [324, 141] on button "Yes" at bounding box center [327, 140] width 25 height 14
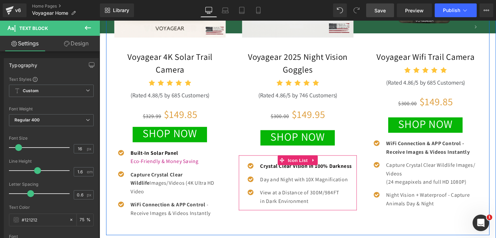
scroll to position [0, 0]
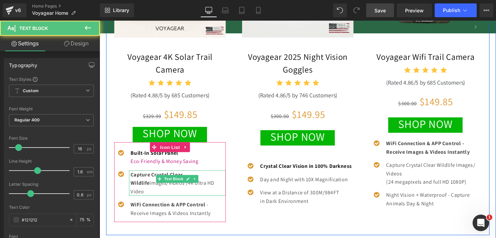
click at [220, 188] on span "Images/Videos (4K Ultra HD Video" at bounding box center [176, 196] width 88 height 16
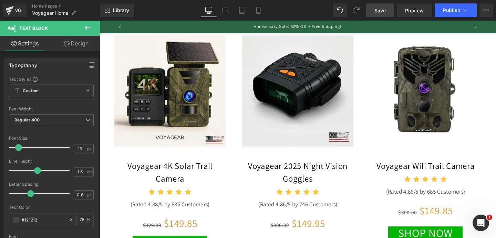
scroll to position [357, 0]
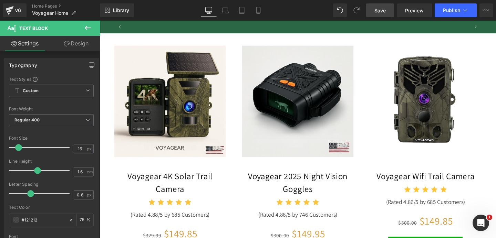
drag, startPoint x: 386, startPoint y: 13, endPoint x: 159, endPoint y: 157, distance: 268.5
click at [386, 13] on span "Save" at bounding box center [380, 10] width 11 height 7
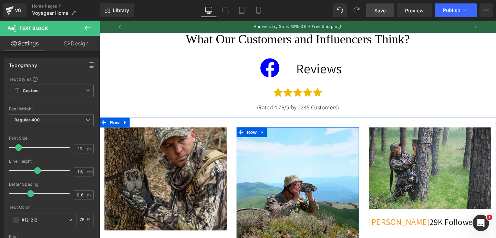
scroll to position [622, 0]
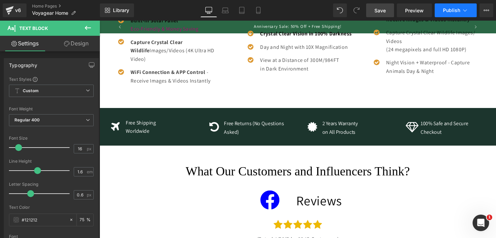
click at [451, 13] on button "Publish" at bounding box center [456, 10] width 42 height 14
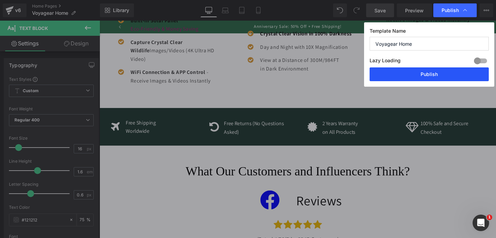
click at [399, 76] on button "Publish" at bounding box center [429, 75] width 119 height 14
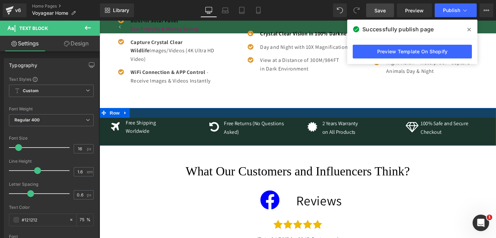
scroll to position [0, 0]
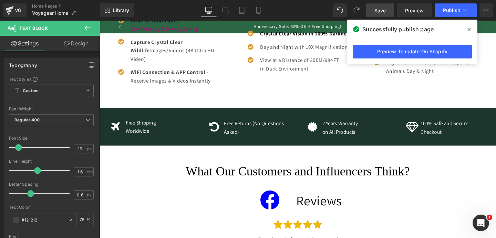
click at [470, 31] on icon at bounding box center [469, 29] width 3 height 3
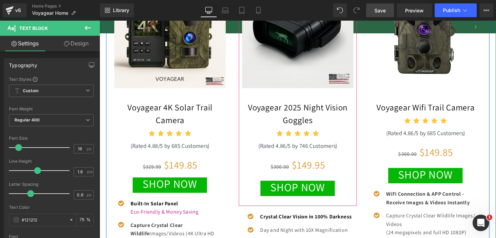
scroll to position [561, 0]
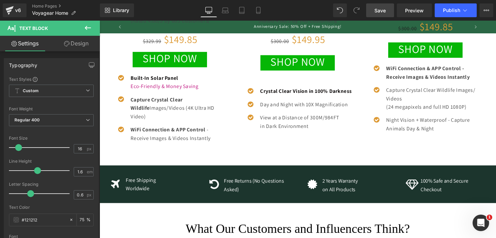
click at [385, 12] on span "Save" at bounding box center [380, 10] width 11 height 7
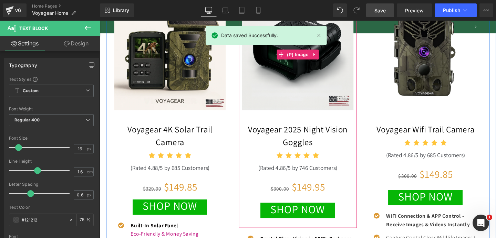
scroll to position [425, 0]
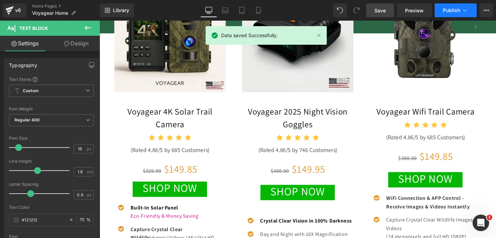
click at [458, 11] on span "Publish" at bounding box center [451, 11] width 17 height 6
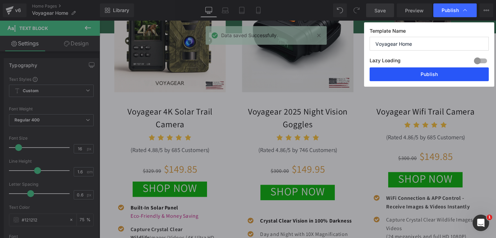
click at [427, 71] on button "Publish" at bounding box center [429, 75] width 119 height 14
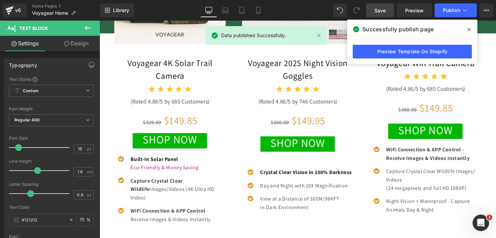
scroll to position [237, 0]
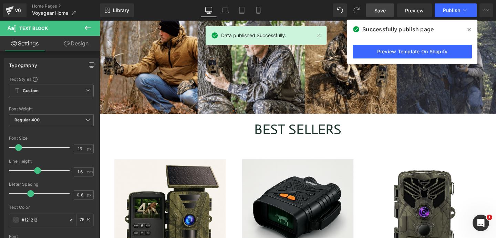
click at [467, 28] on span at bounding box center [469, 29] width 11 height 11
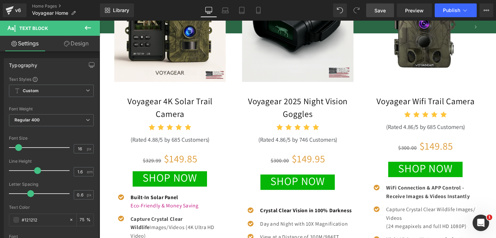
scroll to position [0, 724]
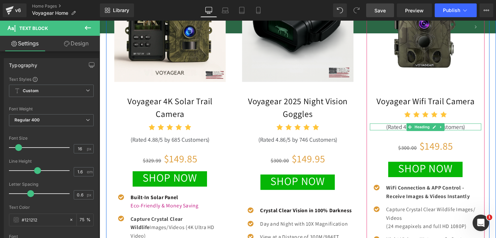
click at [451, 129] on link at bounding box center [451, 133] width 7 height 8
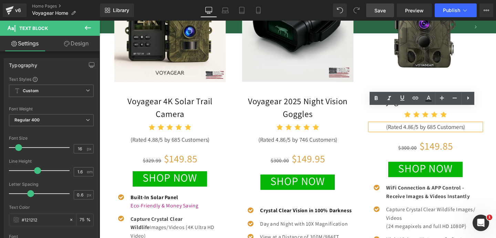
click at [451, 129] on h1 "(Rated 4.86/5 by 685 Customers)" at bounding box center [442, 133] width 117 height 8
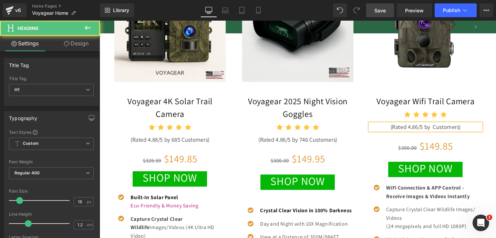
scroll to position [0, 0]
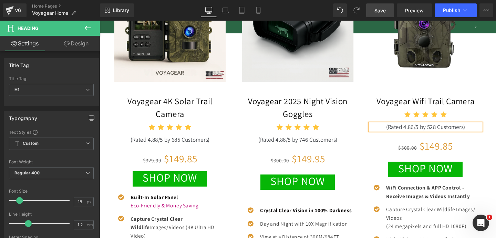
click at [384, 10] on span "Save" at bounding box center [380, 10] width 11 height 7
click at [382, 11] on span "Save" at bounding box center [380, 10] width 11 height 7
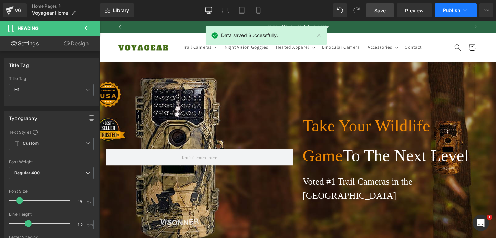
click at [447, 14] on button "Publish" at bounding box center [456, 10] width 42 height 14
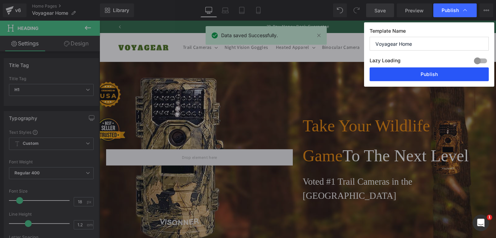
drag, startPoint x: 417, startPoint y: 69, endPoint x: 220, endPoint y: 106, distance: 200.9
click at [417, 69] on button "Publish" at bounding box center [429, 75] width 119 height 14
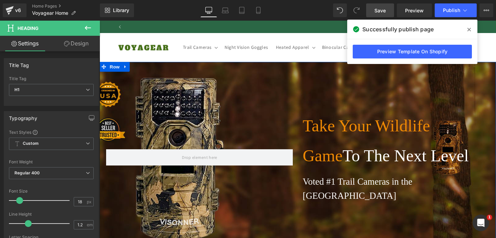
scroll to position [0, 362]
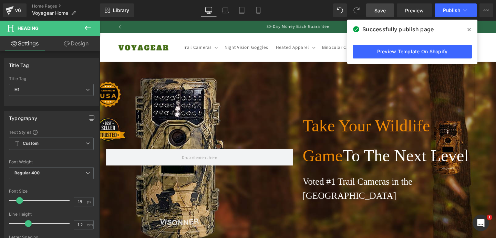
click at [469, 30] on icon at bounding box center [469, 30] width 3 height 6
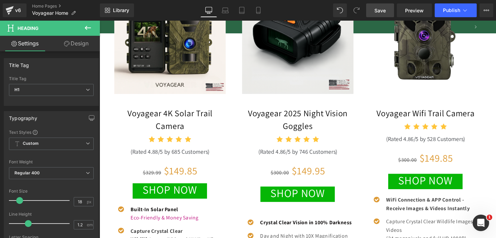
scroll to position [421, 0]
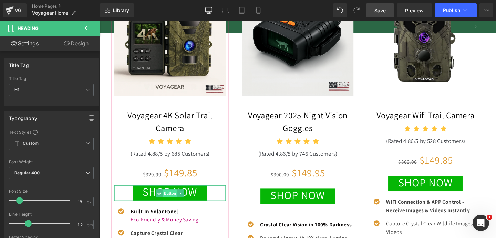
click at [171, 198] on span "Button" at bounding box center [174, 202] width 16 height 8
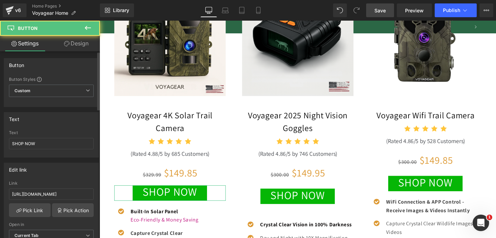
scroll to position [0, 724]
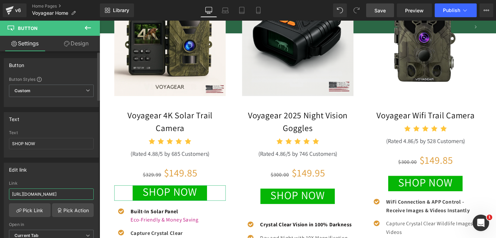
click at [61, 193] on input "https://tryvisionner.com/pages/wifi-trail-camera" at bounding box center [51, 194] width 85 height 11
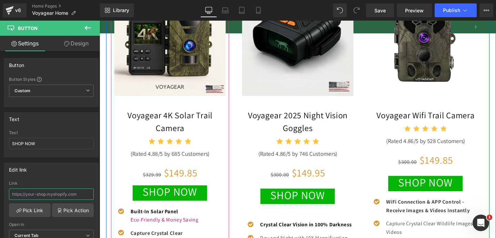
scroll to position [433, 0]
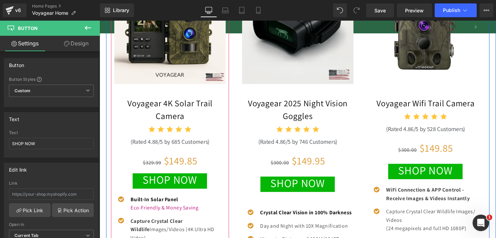
click at [175, 182] on div "SHOP NOW Button" at bounding box center [173, 190] width 117 height 16
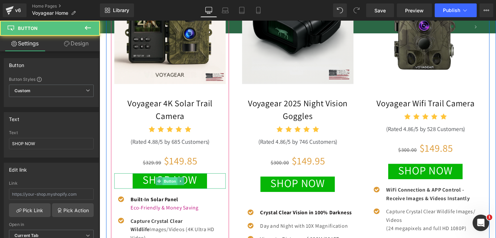
click at [175, 186] on span "Button" at bounding box center [174, 190] width 16 height 8
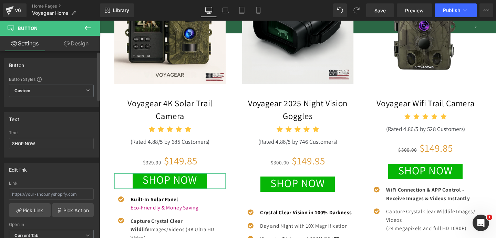
scroll to position [0, 362]
click at [63, 192] on input "text" at bounding box center [51, 194] width 85 height 11
click at [59, 185] on div "Link" at bounding box center [51, 183] width 85 height 5
click at [73, 194] on input "https://voyagearusa.com/" at bounding box center [51, 194] width 85 height 11
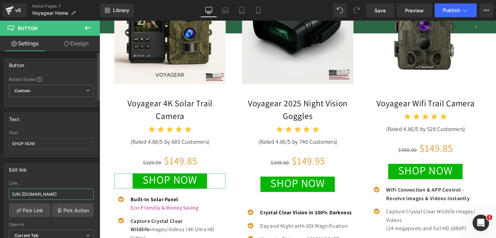
click at [73, 194] on input "https://voyagearusa.com/" at bounding box center [51, 194] width 85 height 11
paste input "pages/solar-trail-camera"
type input "https://voyagearusa.com/pages/solar-trail-camera"
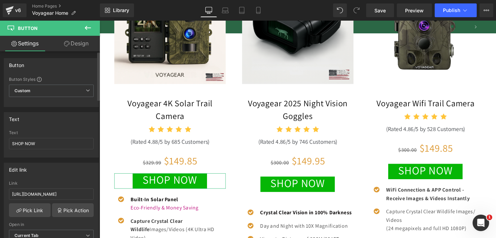
click at [56, 182] on div "Link" at bounding box center [51, 183] width 85 height 5
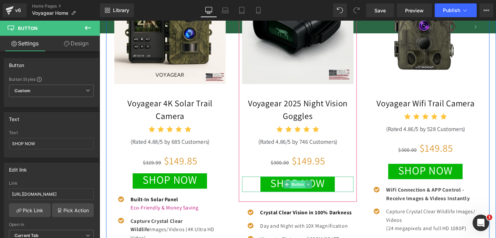
scroll to position [0, 362]
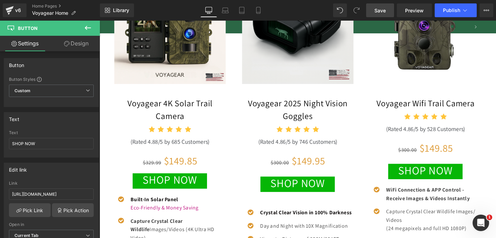
click at [384, 13] on span "Save" at bounding box center [380, 10] width 11 height 7
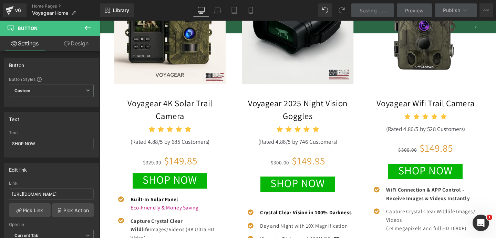
scroll to position [0, 724]
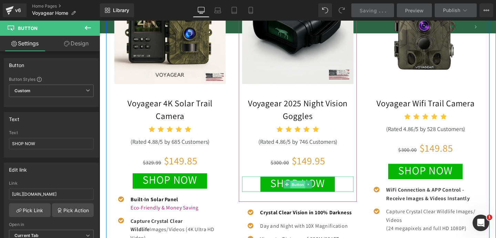
click at [304, 189] on span "Button" at bounding box center [308, 193] width 16 height 8
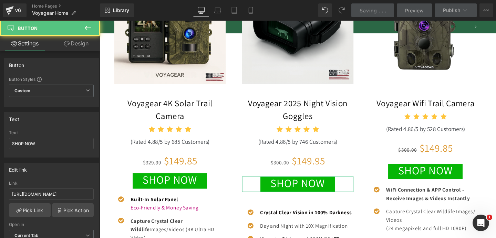
click at [57, 191] on input "https://tryvisionner.com/pages/solar-trail-camera" at bounding box center [51, 194] width 85 height 11
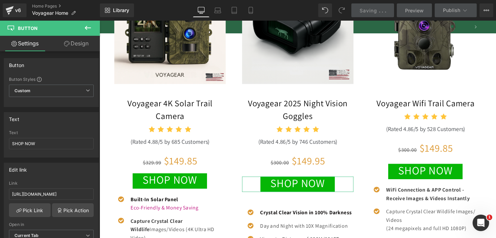
click at [57, 191] on input "https://tryvisionner.com/pages/solar-trail-camera" at bounding box center [51, 194] width 85 height 11
type input "https://voyagearusa.com/pages/night-vision-goggles"
click at [71, 182] on div "Link" at bounding box center [51, 183] width 85 height 5
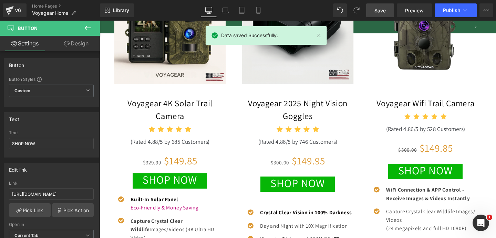
scroll to position [0, 362]
click at [384, 7] on span "Save" at bounding box center [380, 10] width 11 height 7
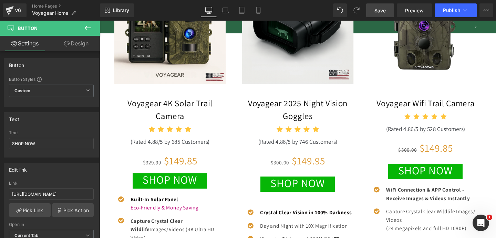
scroll to position [0, 724]
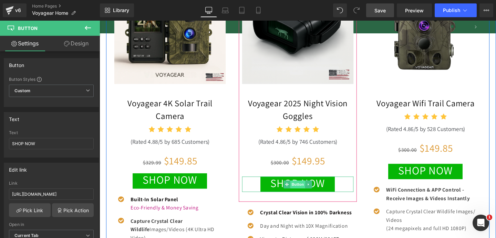
click at [309, 189] on span "Button" at bounding box center [308, 193] width 16 height 8
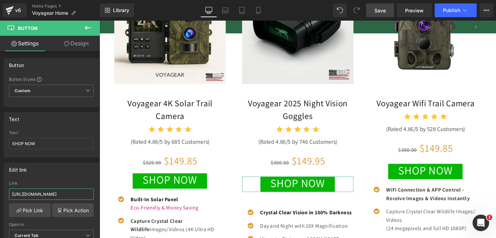
scroll to position [0, 29]
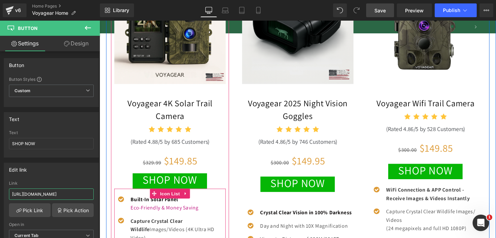
drag, startPoint x: 153, startPoint y: 213, endPoint x: 143, endPoint y: 208, distance: 11.0
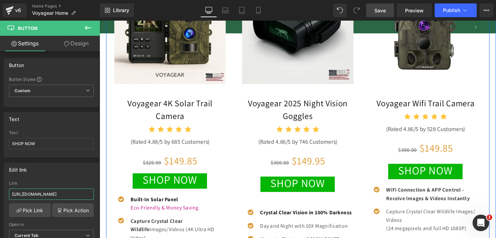
scroll to position [0, 0]
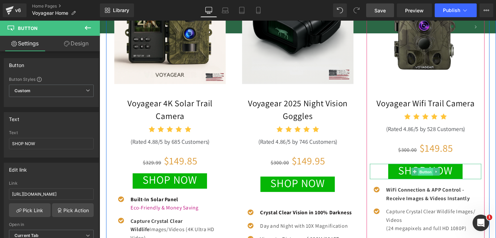
click at [441, 176] on span "Button" at bounding box center [443, 180] width 16 height 8
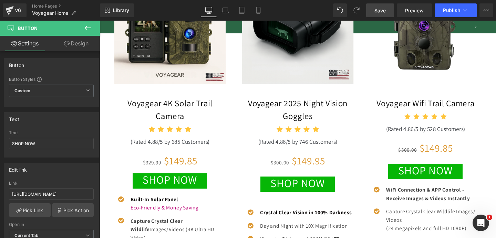
scroll to position [0, 724]
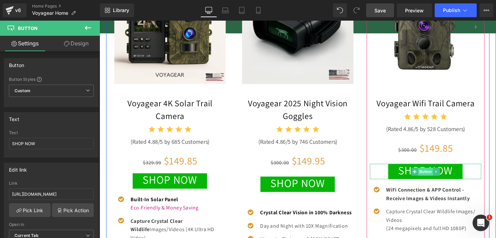
click at [440, 176] on span "Button" at bounding box center [443, 180] width 16 height 8
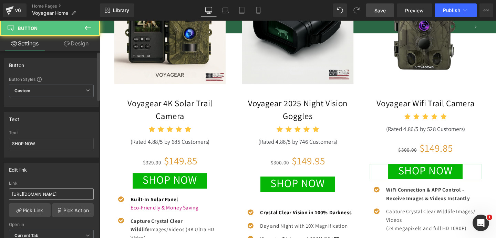
scroll to position [0, 0]
click at [67, 191] on input "https://tryvisionner.com/pages/night-vision-goggles" at bounding box center [51, 194] width 85 height 11
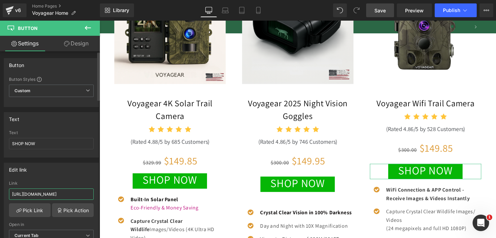
click at [67, 191] on input "https://tryvisionner.com/pages/night-vision-goggles" at bounding box center [51, 194] width 85 height 11
paste input "voyagearusa.com/pages/wifi-trail-camera"
type input "https://voyagearusa.com/pages/wifi-trail-camera"
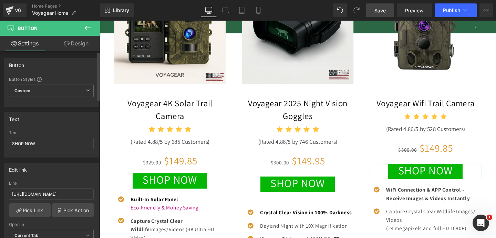
click at [54, 178] on div "Edit link https://voyagearusa.com/pages/wifi-trail-camera Link https://voyagear…" at bounding box center [51, 207] width 95 height 89
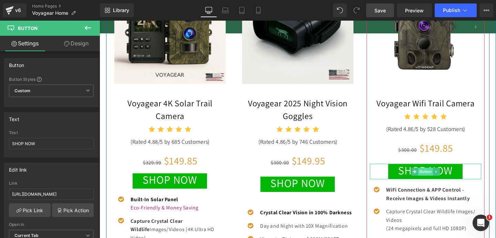
click at [439, 176] on span "Button" at bounding box center [443, 180] width 16 height 8
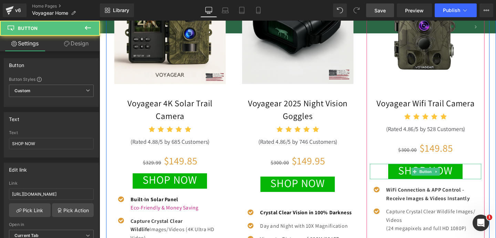
scroll to position [0, 362]
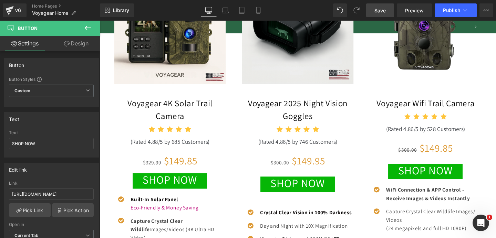
click at [390, 13] on link "Save" at bounding box center [380, 10] width 28 height 14
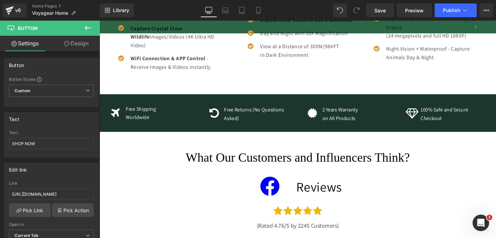
scroll to position [0, 724]
click at [390, 10] on link "Save" at bounding box center [380, 10] width 28 height 14
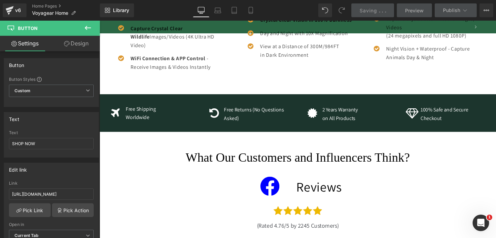
scroll to position [0, 0]
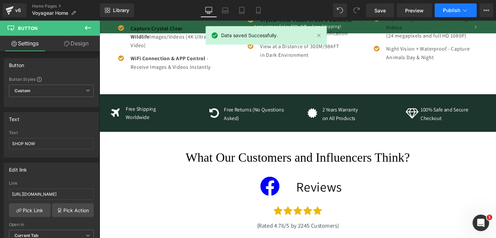
click at [450, 7] on button "Publish" at bounding box center [456, 10] width 42 height 14
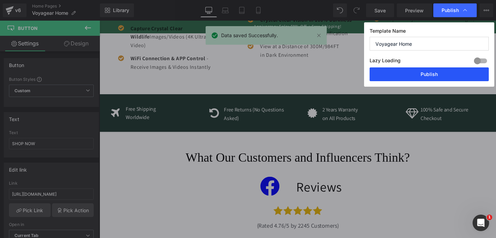
click at [426, 74] on button "Publish" at bounding box center [429, 75] width 119 height 14
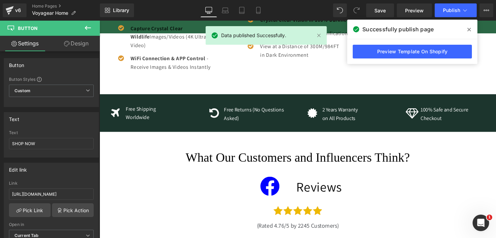
scroll to position [0, 724]
click at [387, 12] on link "Save" at bounding box center [380, 10] width 28 height 14
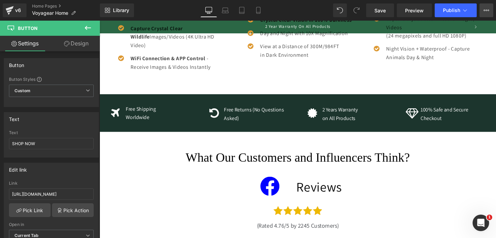
click at [490, 11] on button "View Live Page View with current Template Save Template to Library Schedule Pub…" at bounding box center [487, 10] width 14 height 14
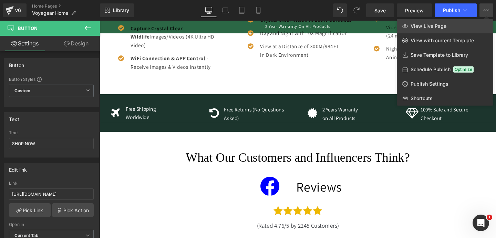
click at [453, 21] on link "View Live Page" at bounding box center [445, 26] width 96 height 14
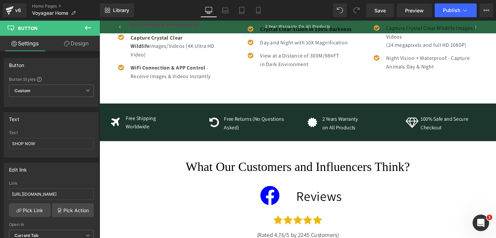
scroll to position [540, 0]
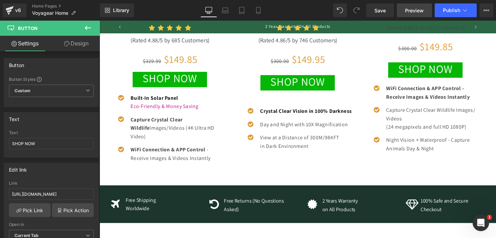
click at [404, 9] on link "Preview" at bounding box center [414, 10] width 35 height 14
click at [386, 11] on link "Save" at bounding box center [380, 10] width 28 height 14
click at [386, 6] on link "Save" at bounding box center [380, 10] width 28 height 14
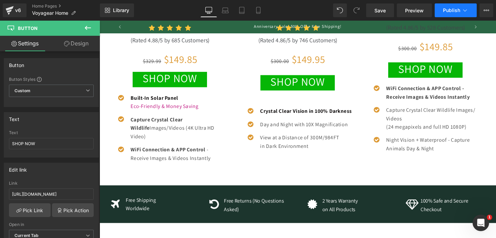
click at [464, 15] on button "Publish" at bounding box center [456, 10] width 42 height 14
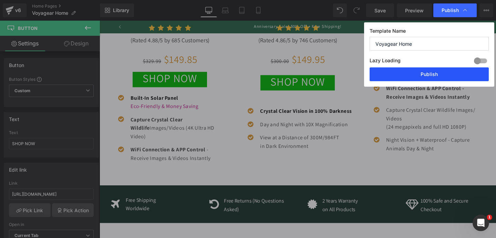
click at [432, 77] on button "Publish" at bounding box center [429, 75] width 119 height 14
